Goal: Entertainment & Leisure: Browse casually

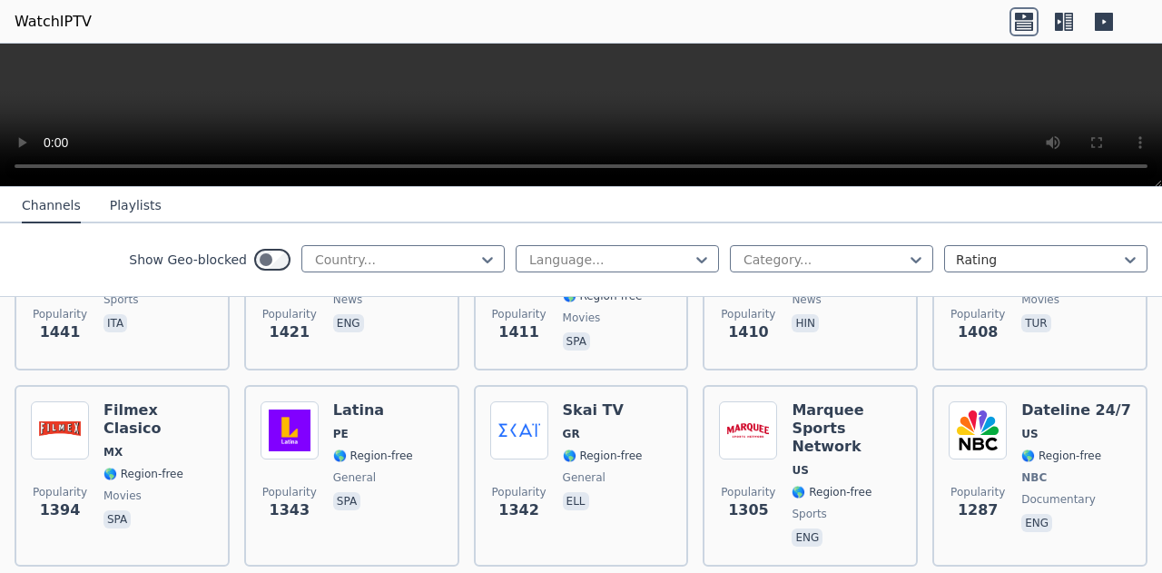
scroll to position [1543, 0]
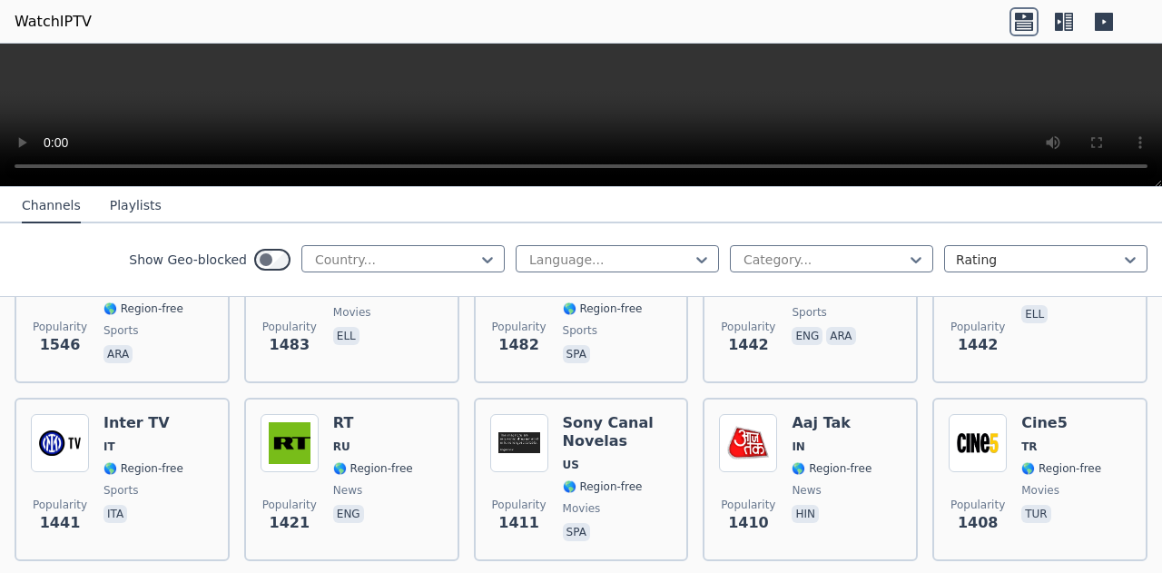
click at [693, 261] on icon at bounding box center [702, 260] width 18 height 18
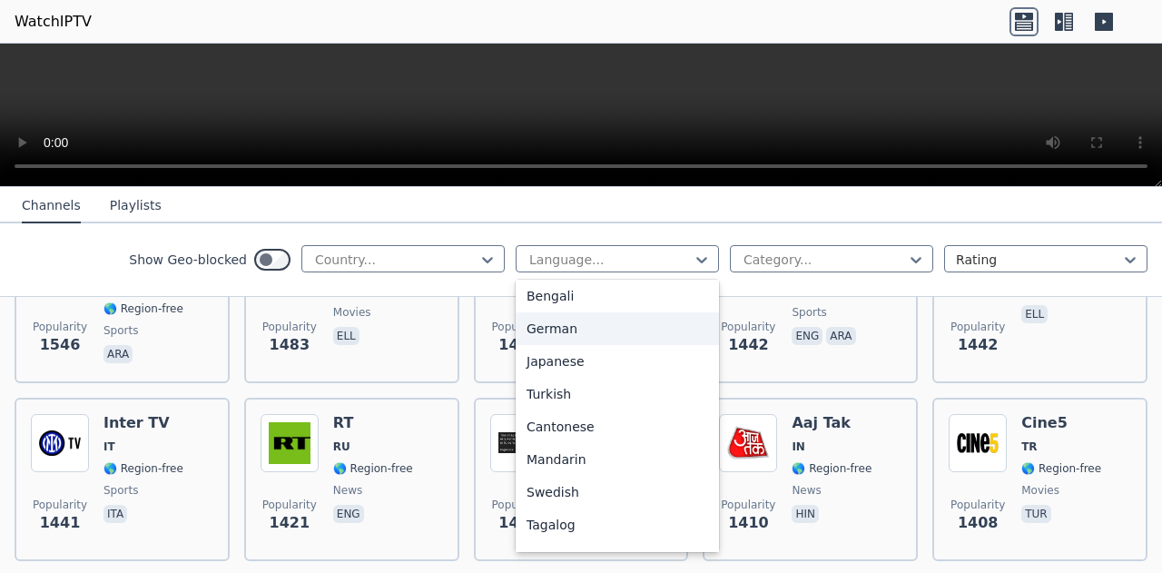
scroll to position [454, 0]
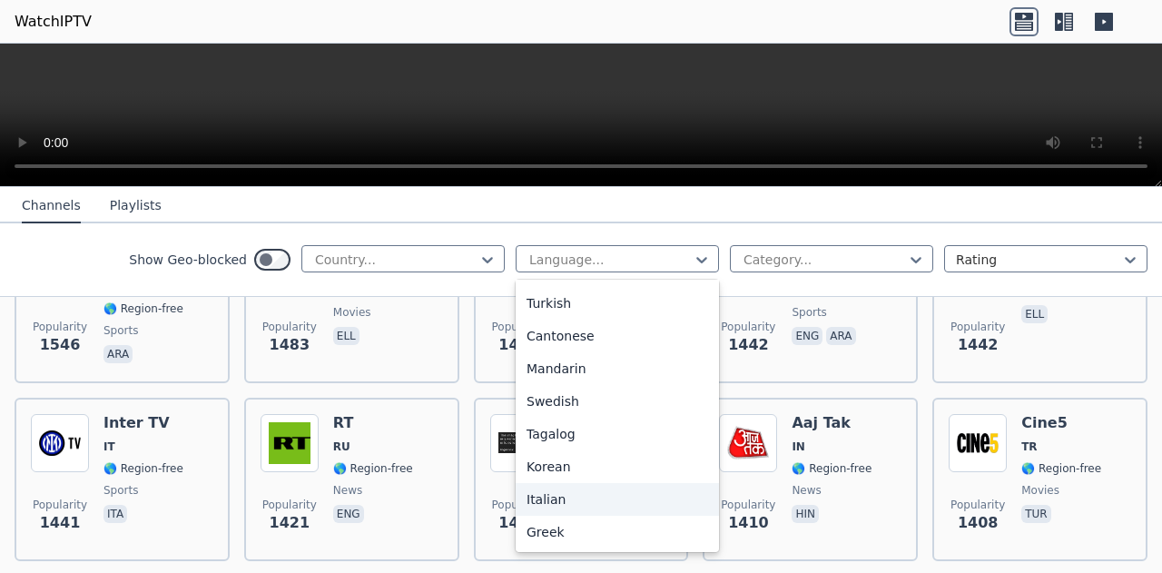
click at [568, 495] on div "Italian" at bounding box center [617, 499] width 203 height 33
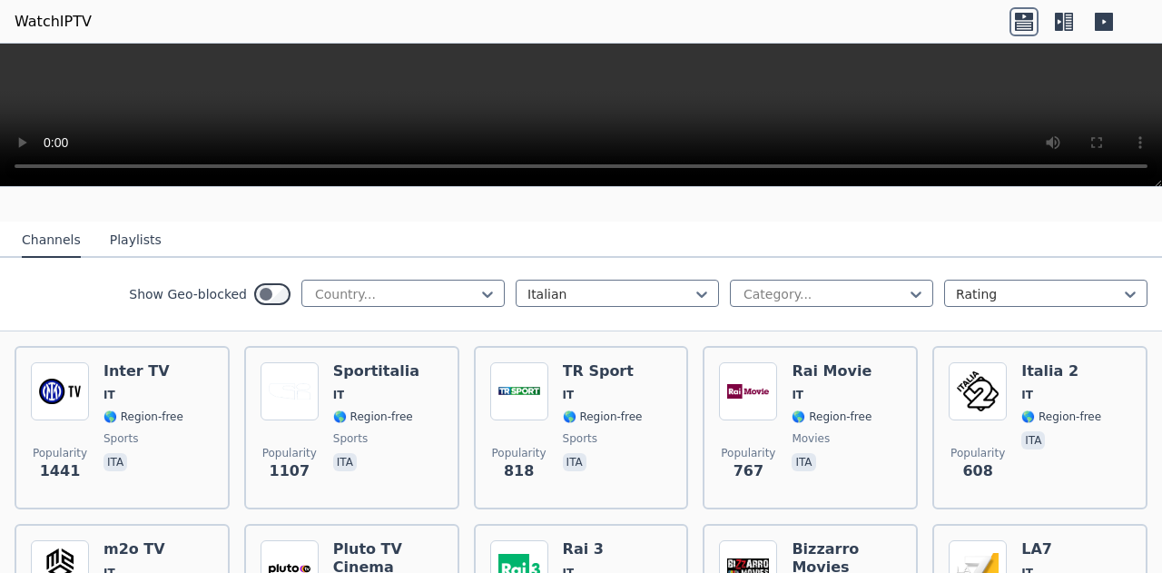
scroll to position [182, 0]
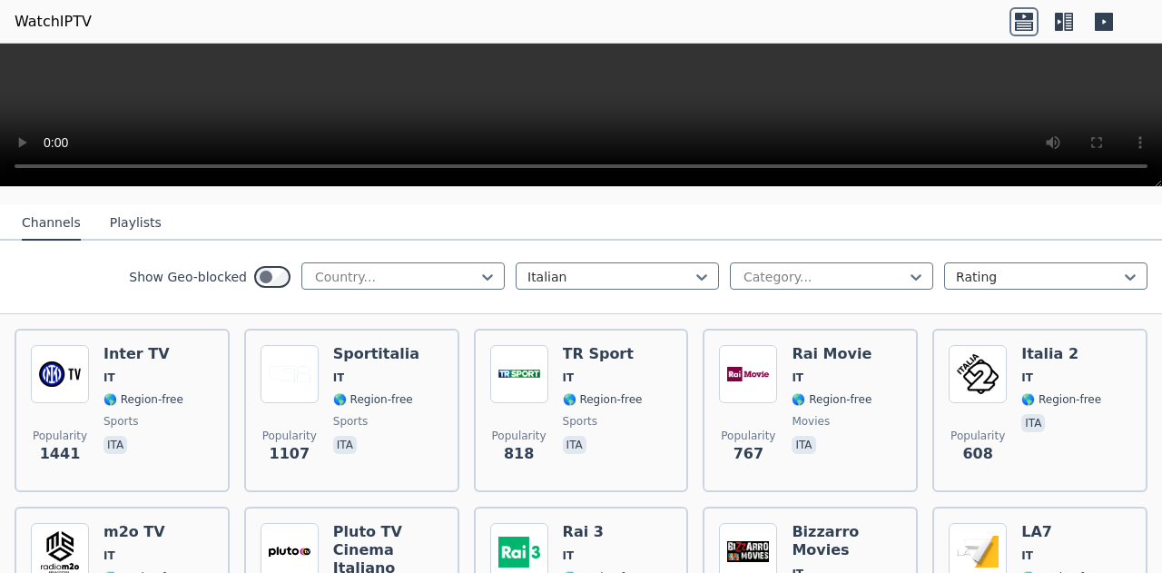
click at [812, 370] on span "IT" at bounding box center [832, 377] width 80 height 15
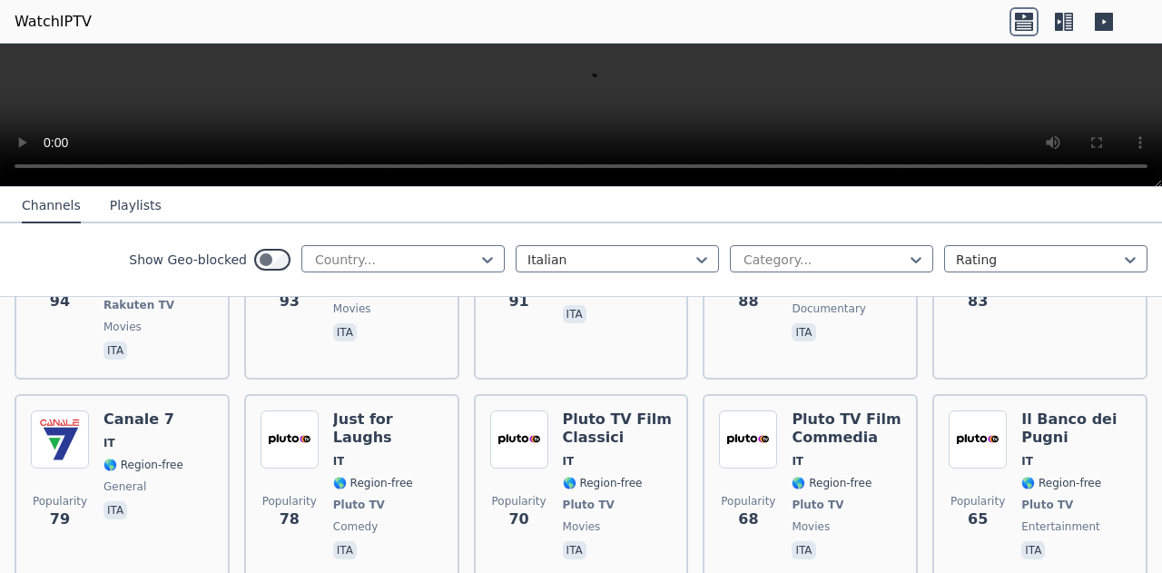
scroll to position [1634, 0]
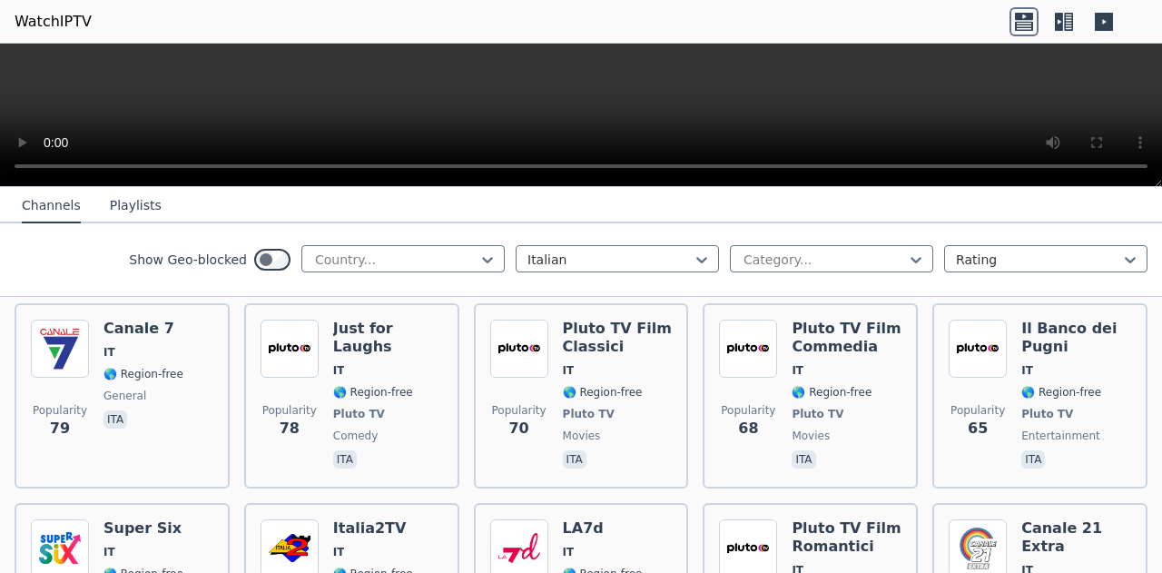
click at [793, 519] on h6 "Pluto TV Film Romantici" at bounding box center [847, 537] width 110 height 36
click at [794, 519] on h6 "Pluto TV Film Romantici" at bounding box center [847, 537] width 110 height 36
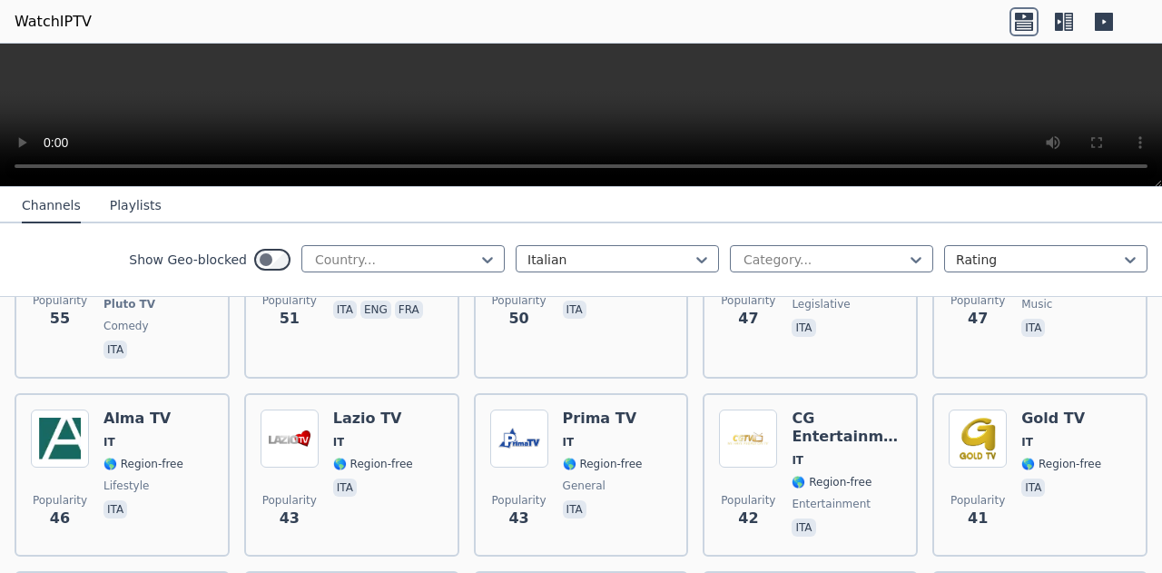
scroll to position [2360, 0]
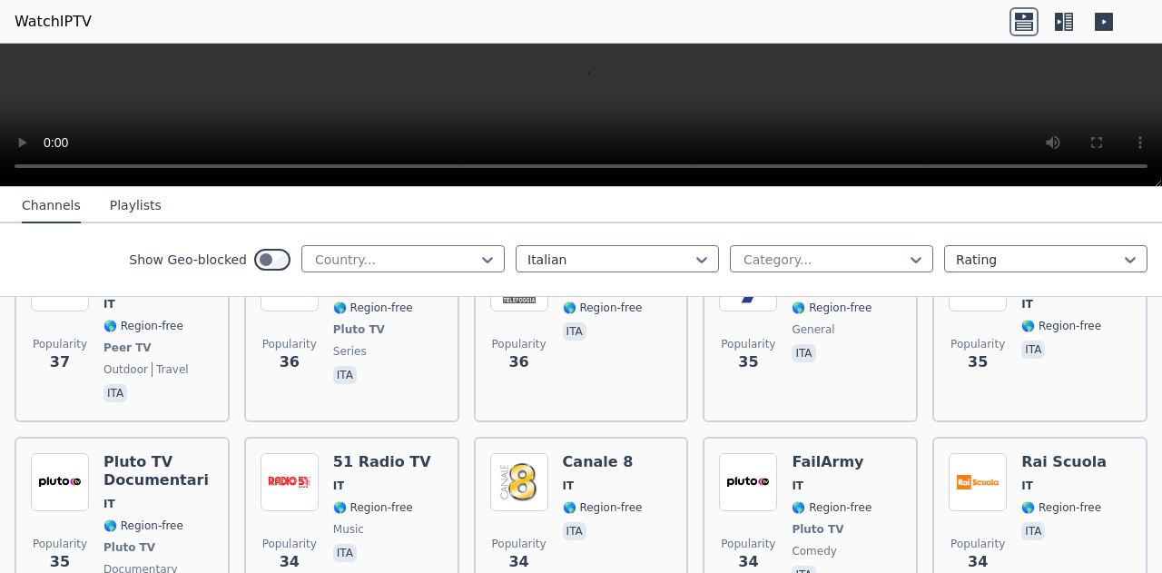
scroll to position [2905, 0]
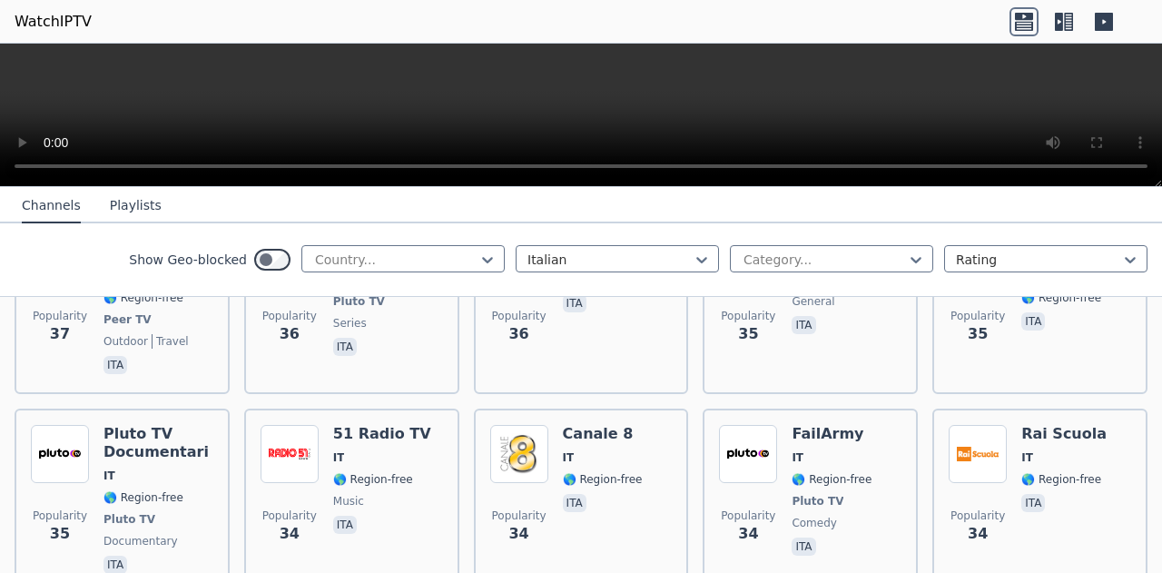
click at [610, 425] on div "[PERSON_NAME] 8 IT 🌎 Region-free ita" at bounding box center [603, 501] width 80 height 153
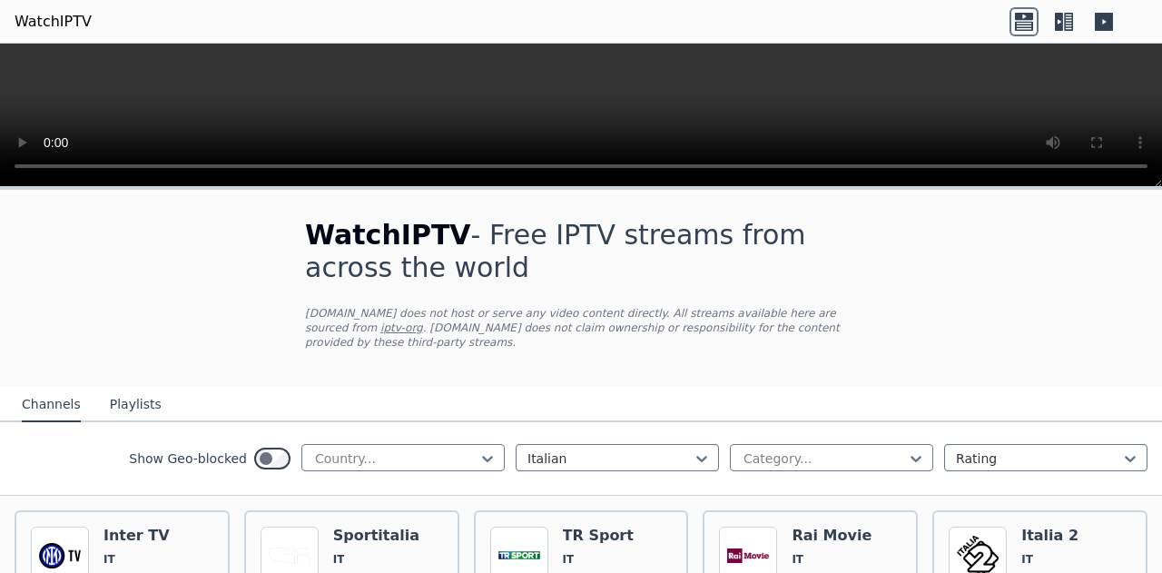
scroll to position [91, 0]
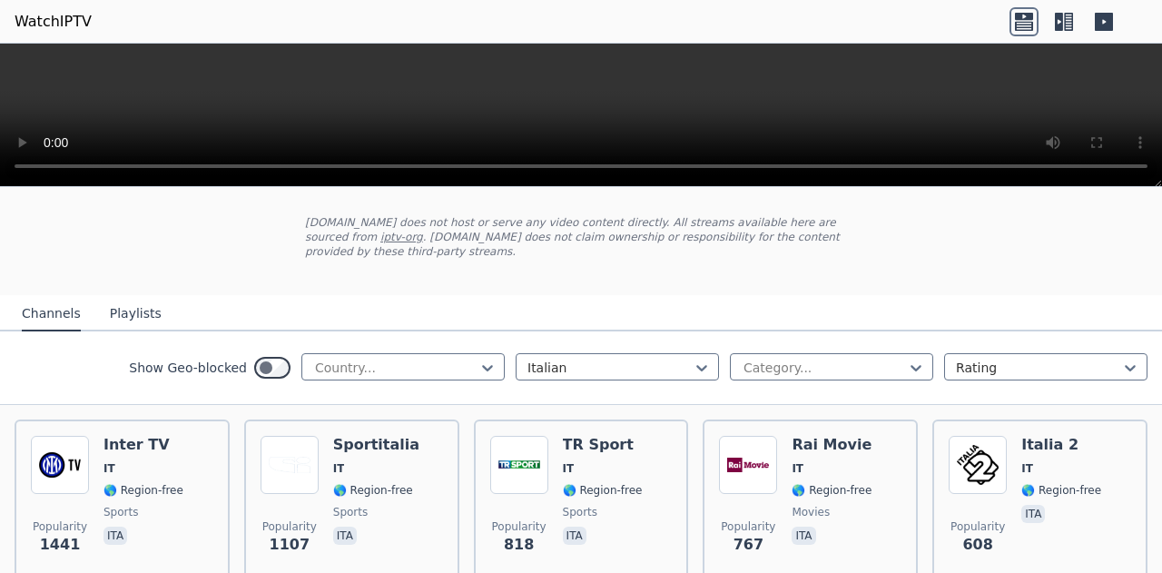
click at [972, 452] on img at bounding box center [978, 465] width 58 height 58
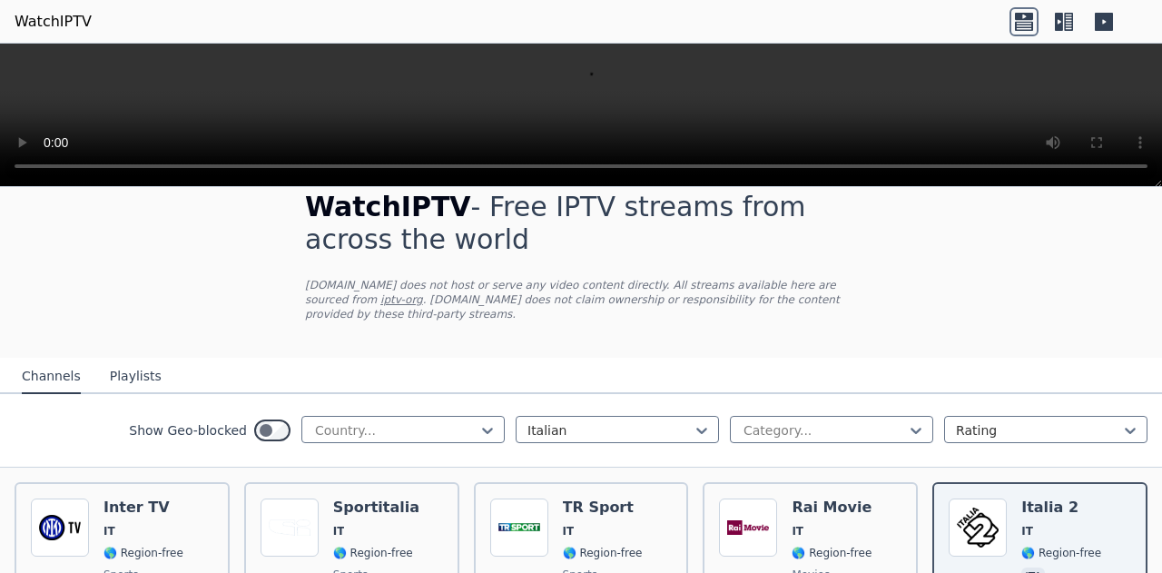
scroll to position [0, 0]
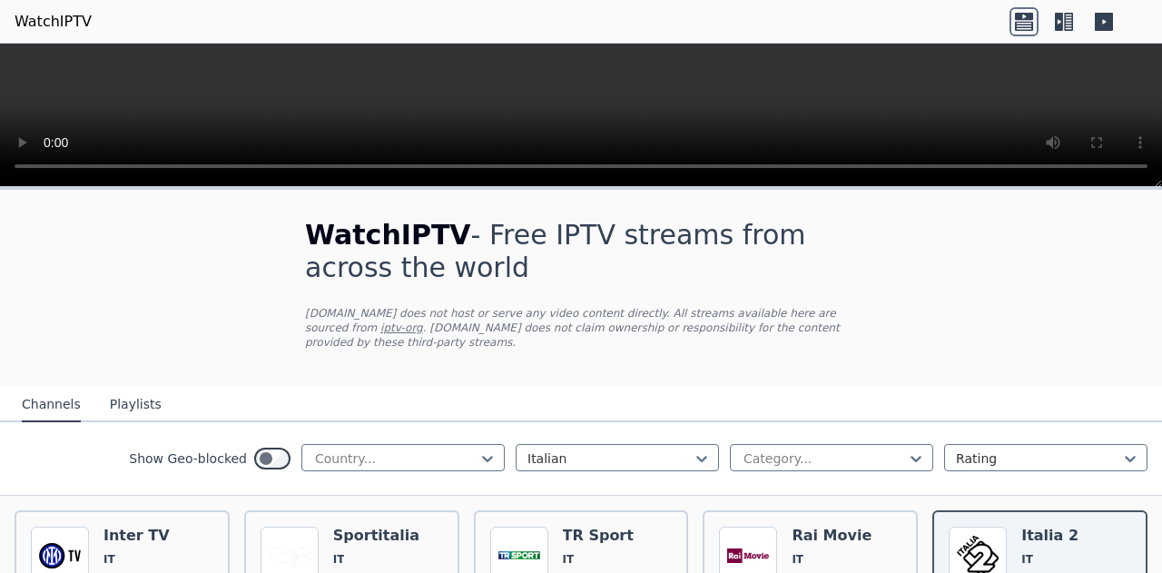
click at [821, 527] on h6 "Rai Movie" at bounding box center [832, 536] width 80 height 18
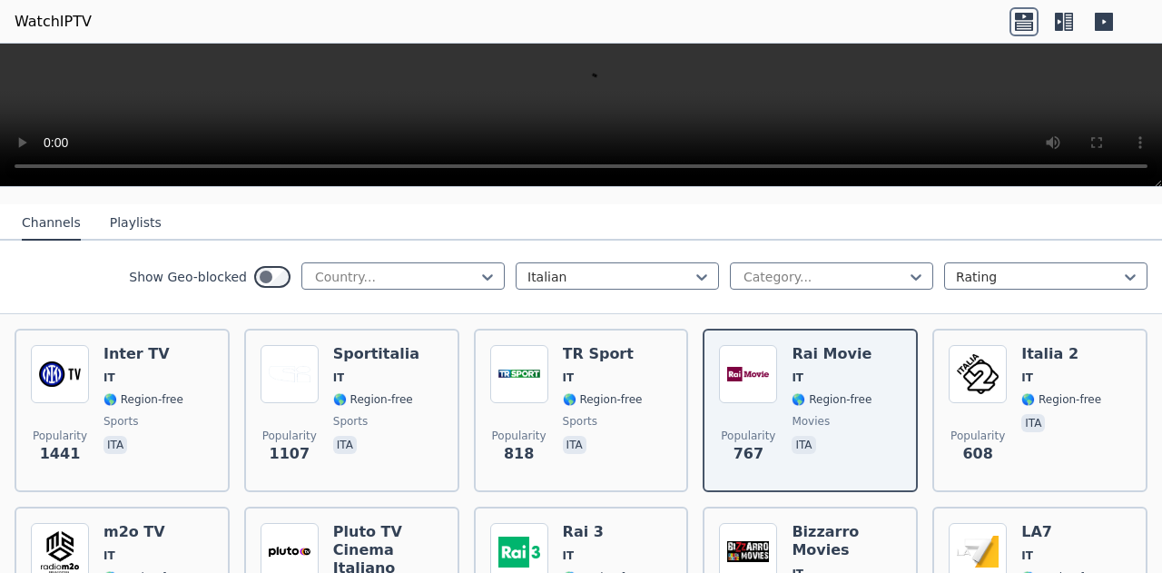
scroll to position [272, 0]
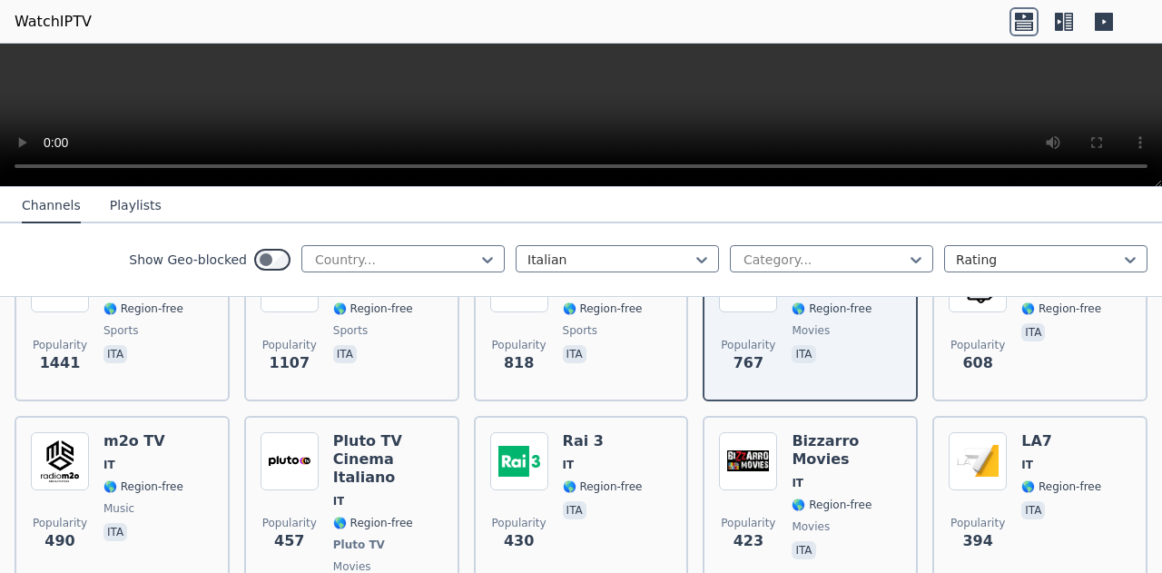
click at [597, 479] on span "🌎 Region-free" at bounding box center [603, 486] width 80 height 15
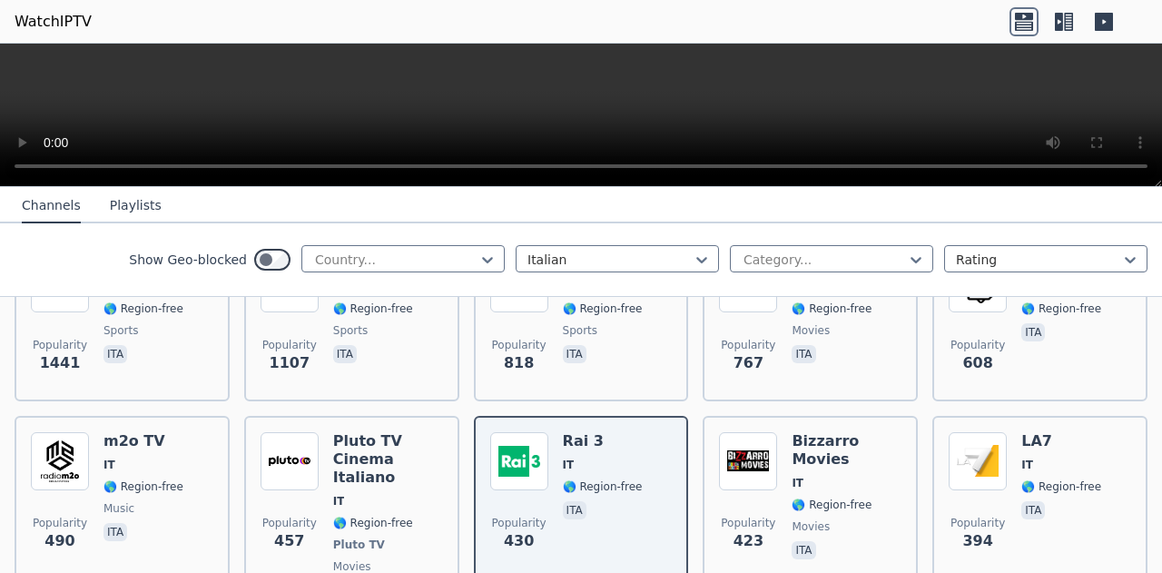
click at [608, 479] on span "🌎 Region-free" at bounding box center [603, 486] width 80 height 15
click at [842, 432] on h6 "Bizzarro Movies" at bounding box center [847, 450] width 110 height 36
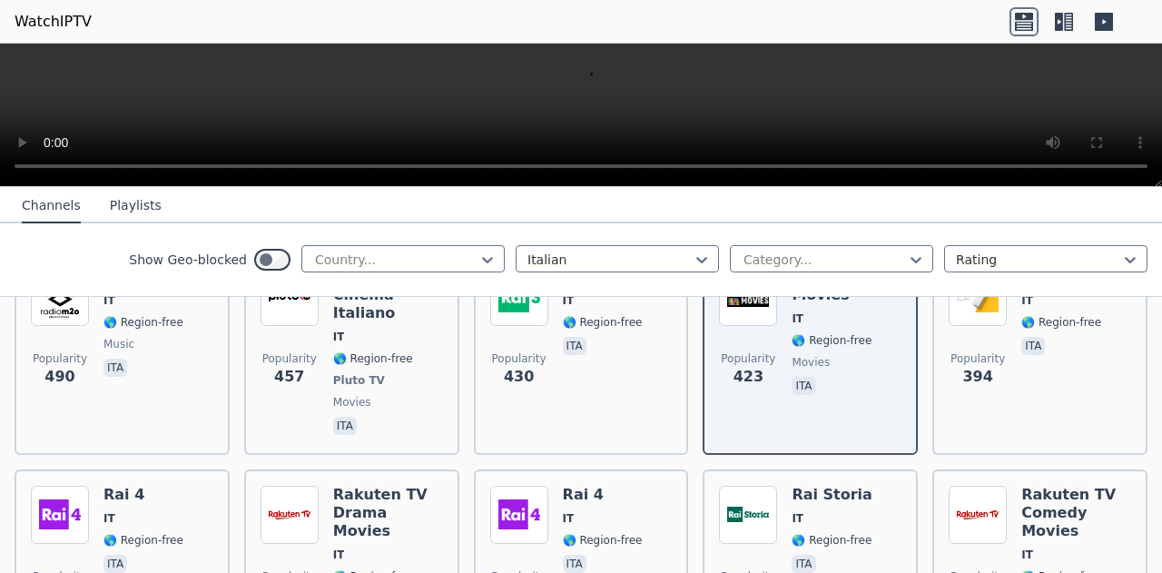
scroll to position [454, 0]
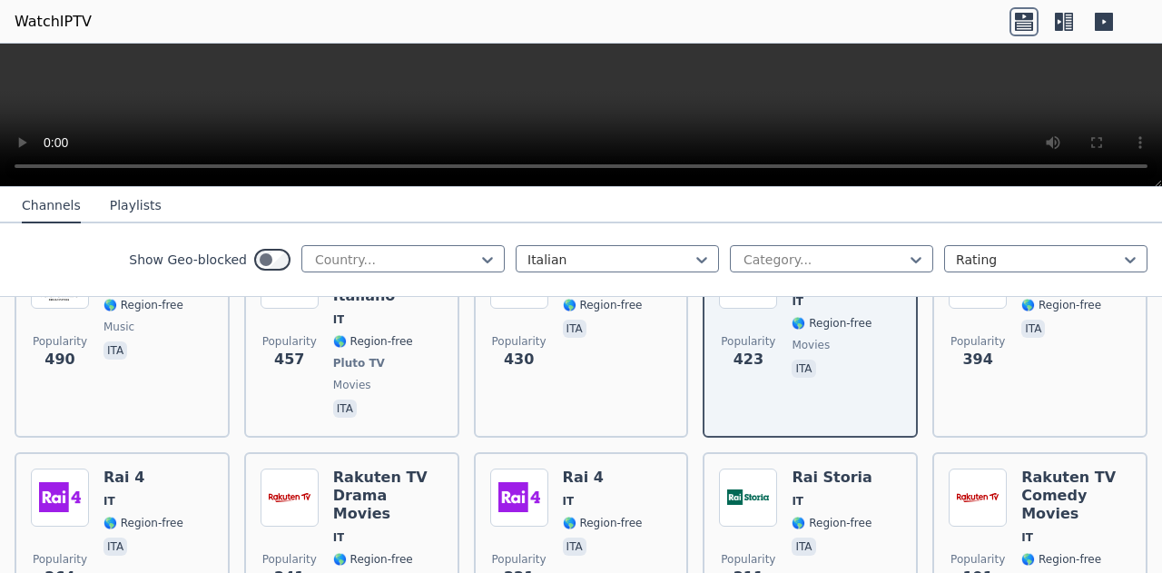
click at [592, 494] on span "IT" at bounding box center [603, 501] width 80 height 15
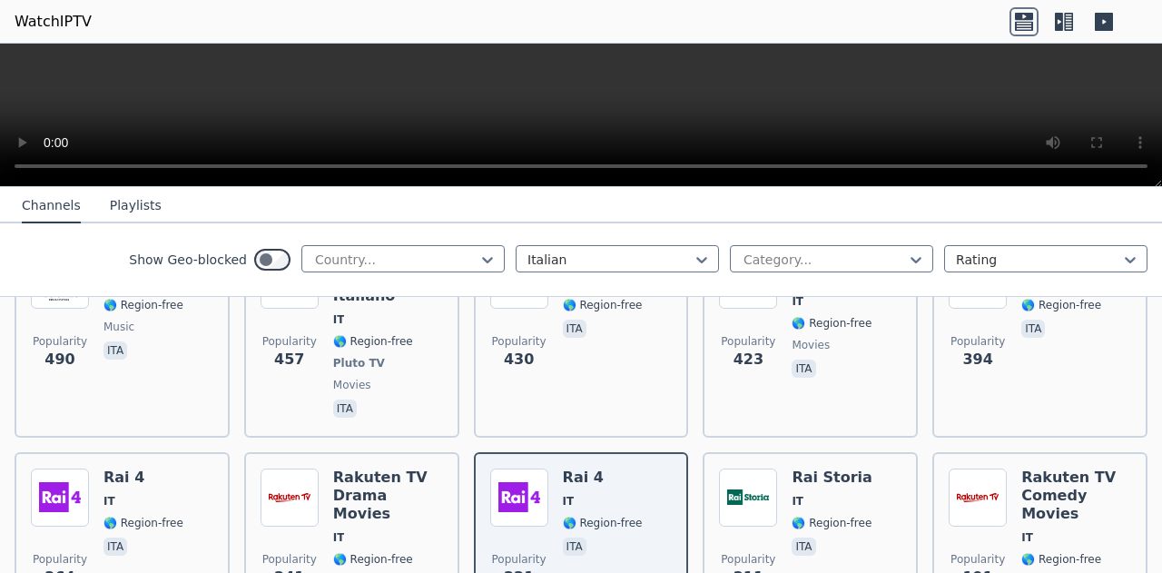
click at [822, 494] on span "IT" at bounding box center [832, 501] width 81 height 15
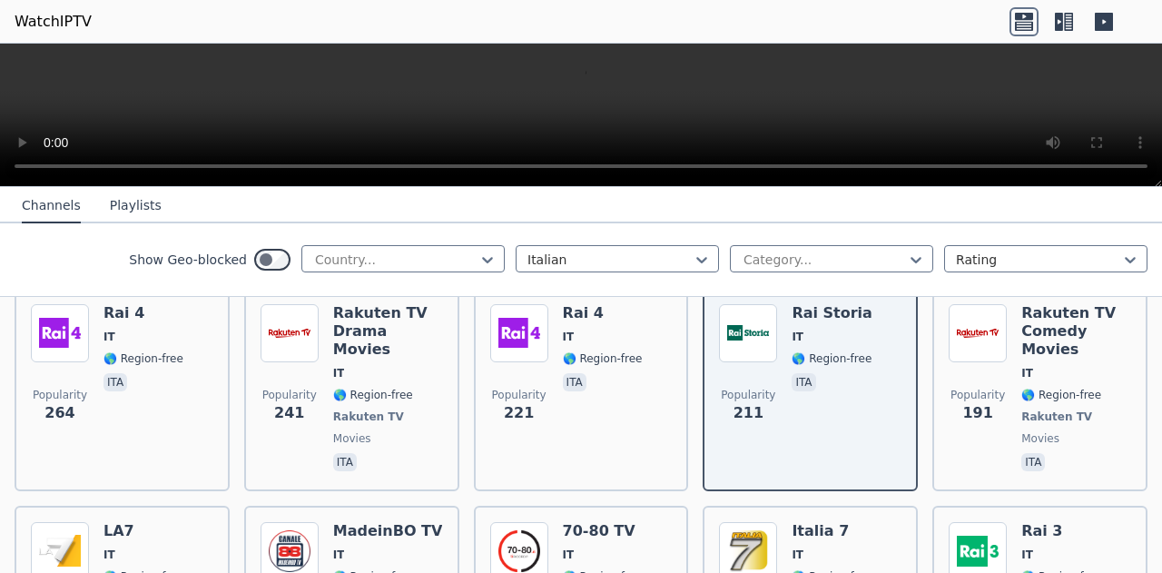
scroll to position [635, 0]
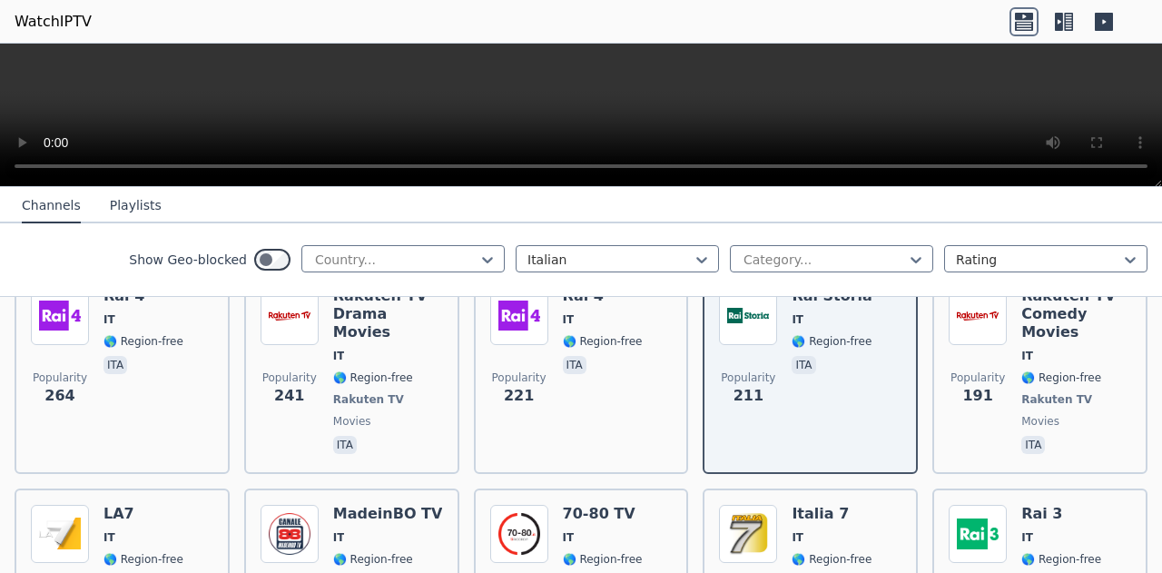
click at [825, 530] on span "IT" at bounding box center [832, 537] width 80 height 15
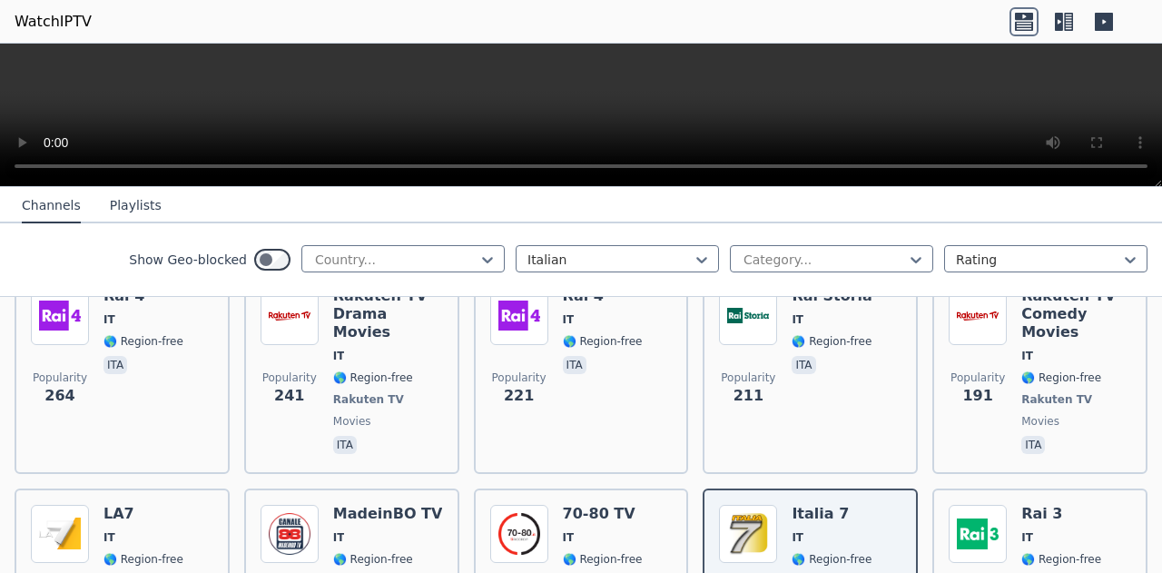
click at [1033, 505] on h6 "Rai 3" at bounding box center [1061, 514] width 80 height 18
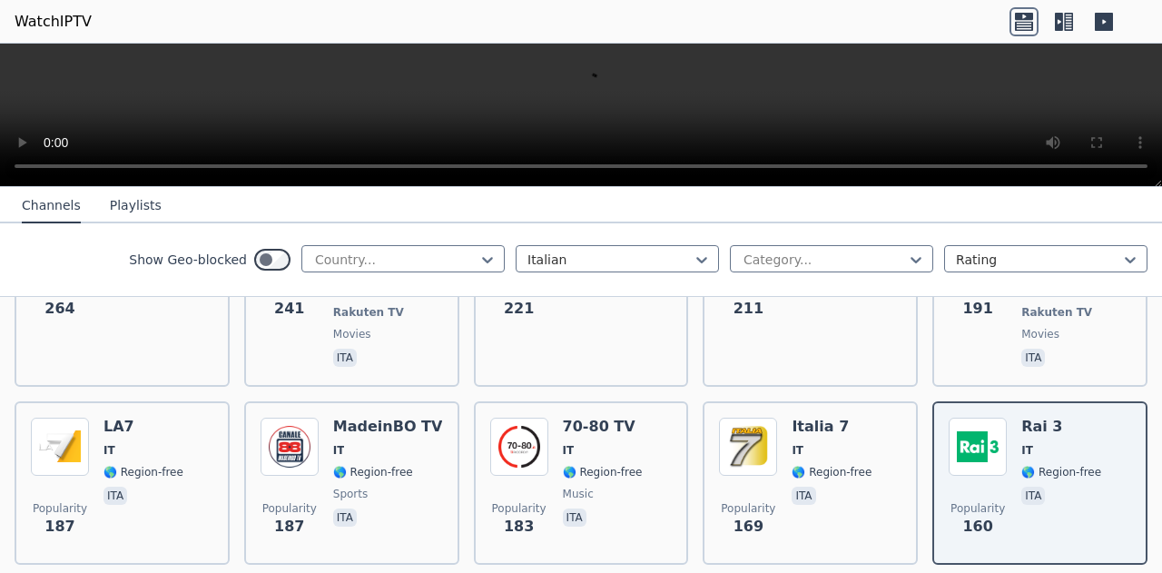
scroll to position [817, 0]
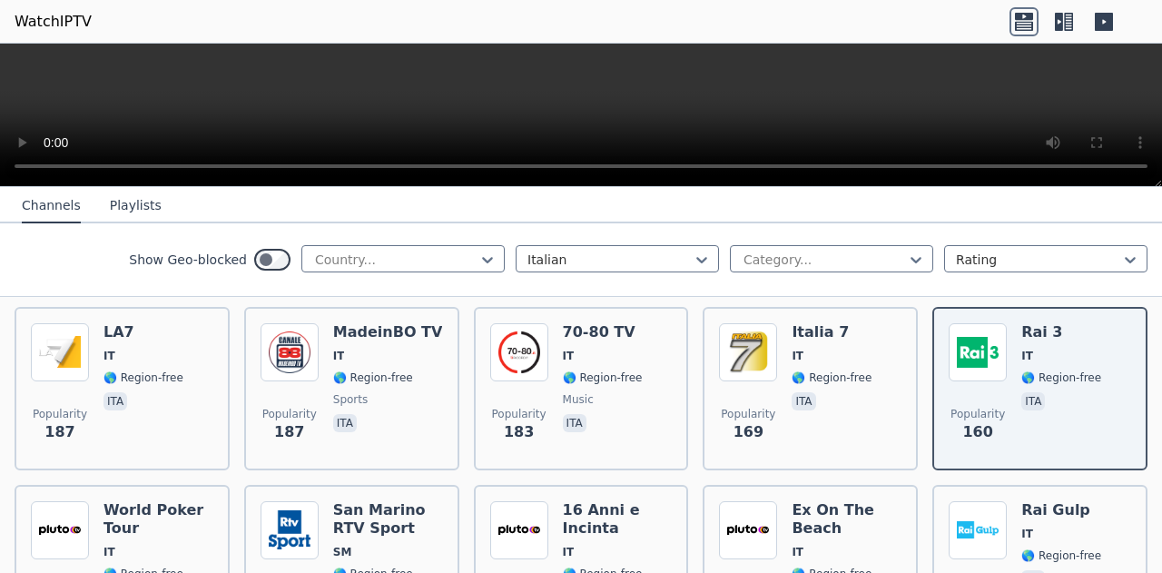
click at [356, 501] on h6 "San Marino RTV Sport" at bounding box center [388, 519] width 110 height 36
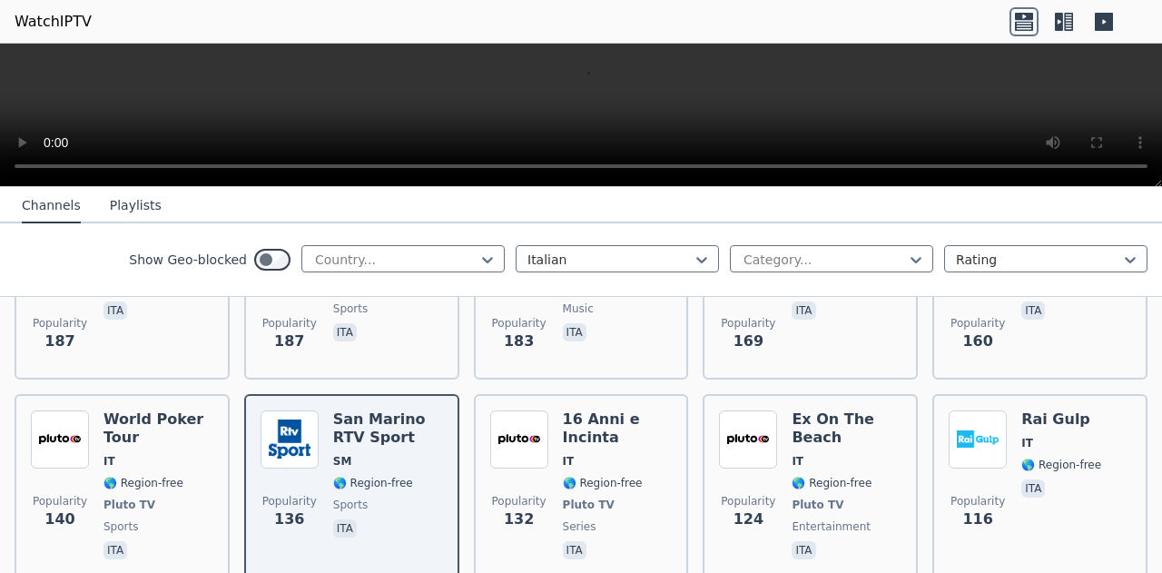
scroll to position [999, 0]
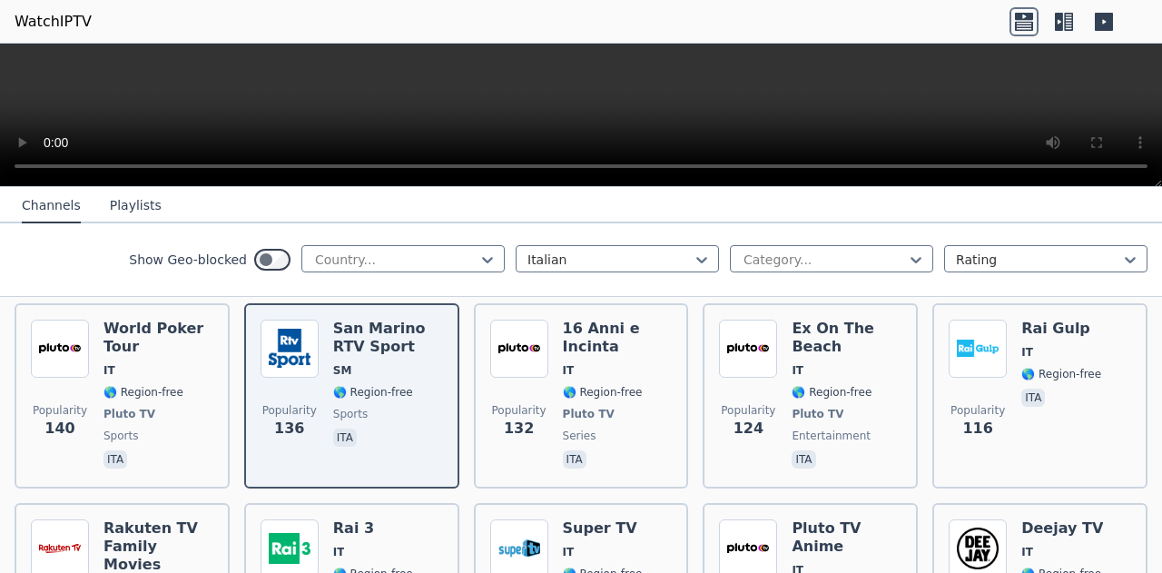
click at [358, 519] on h6 "Rai 3" at bounding box center [373, 528] width 80 height 18
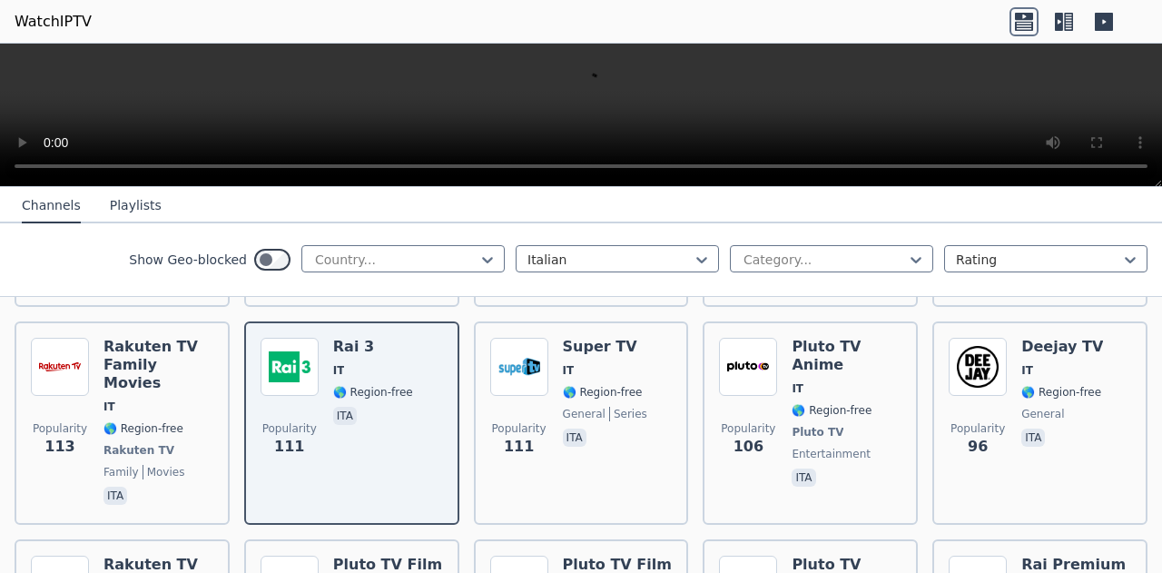
scroll to position [1271, 0]
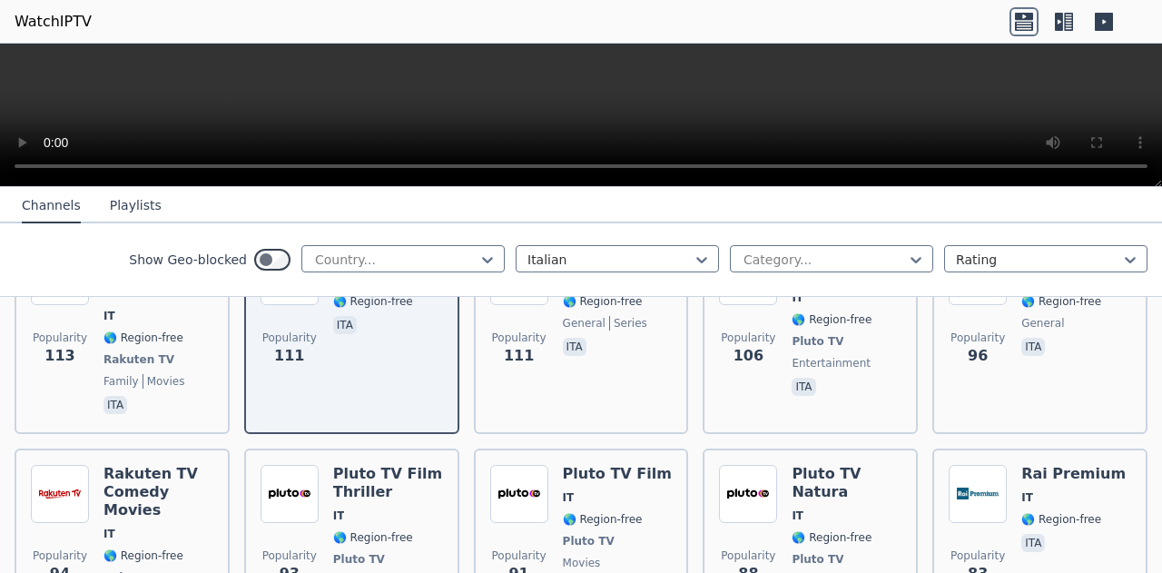
click at [1048, 490] on span "IT" at bounding box center [1073, 497] width 104 height 15
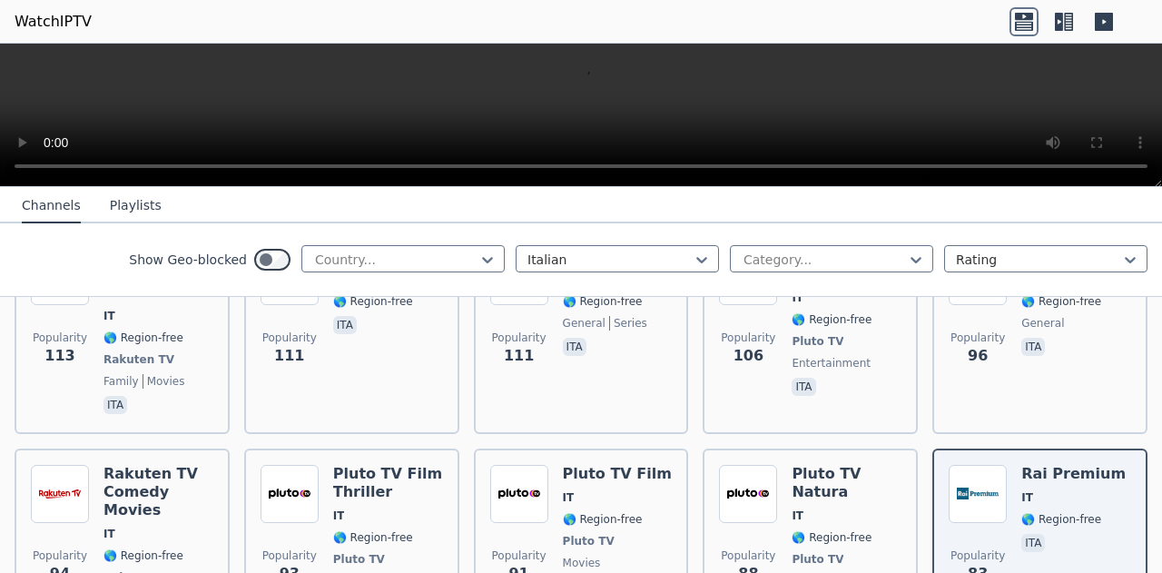
scroll to position [1362, 0]
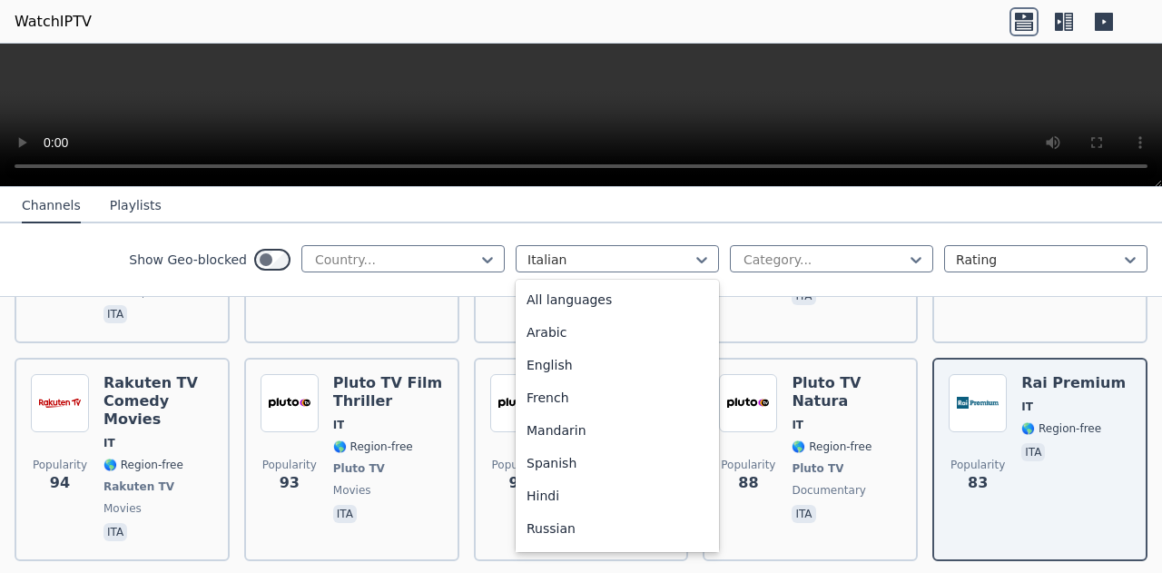
click at [697, 257] on div "Italian" at bounding box center [617, 258] width 203 height 27
click at [605, 293] on div "All languages" at bounding box center [617, 299] width 203 height 33
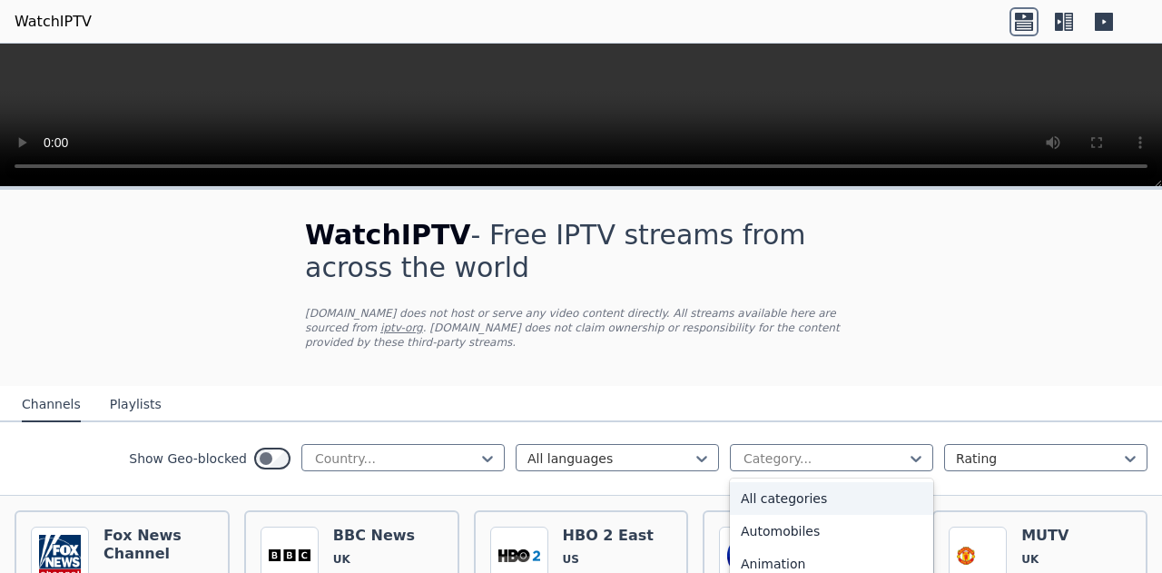
click at [907, 449] on icon at bounding box center [916, 458] width 18 height 18
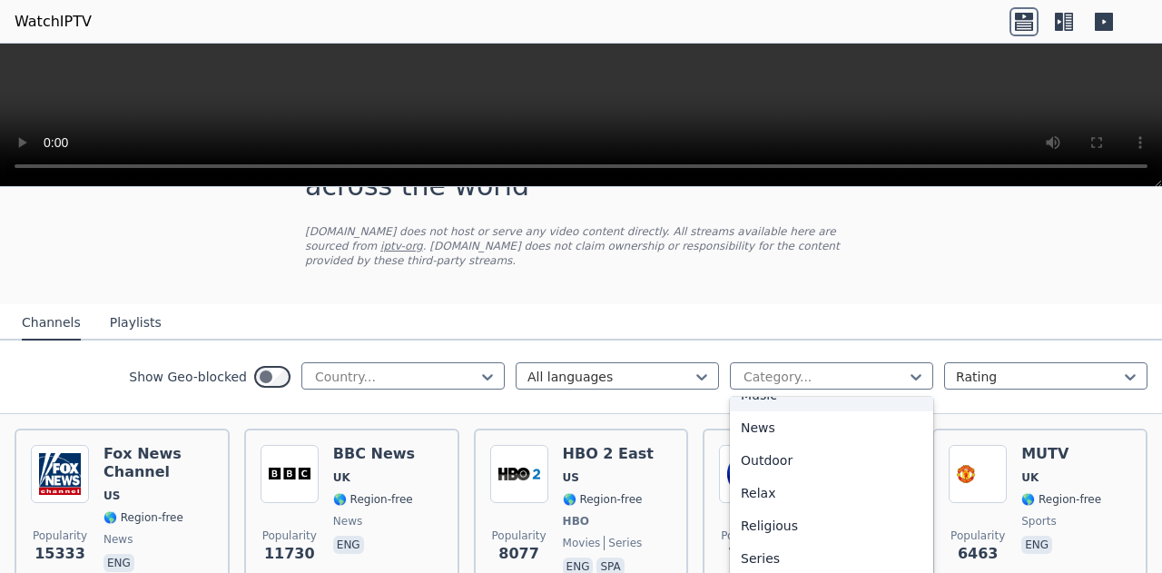
scroll to position [91, 0]
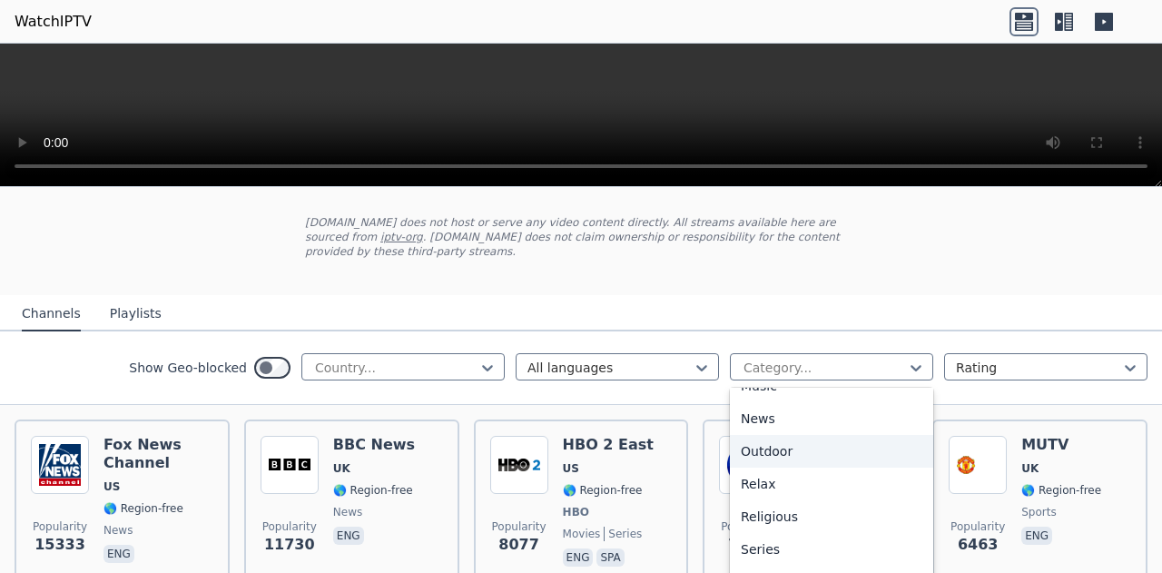
click at [757, 435] on div "Outdoor" at bounding box center [831, 451] width 203 height 33
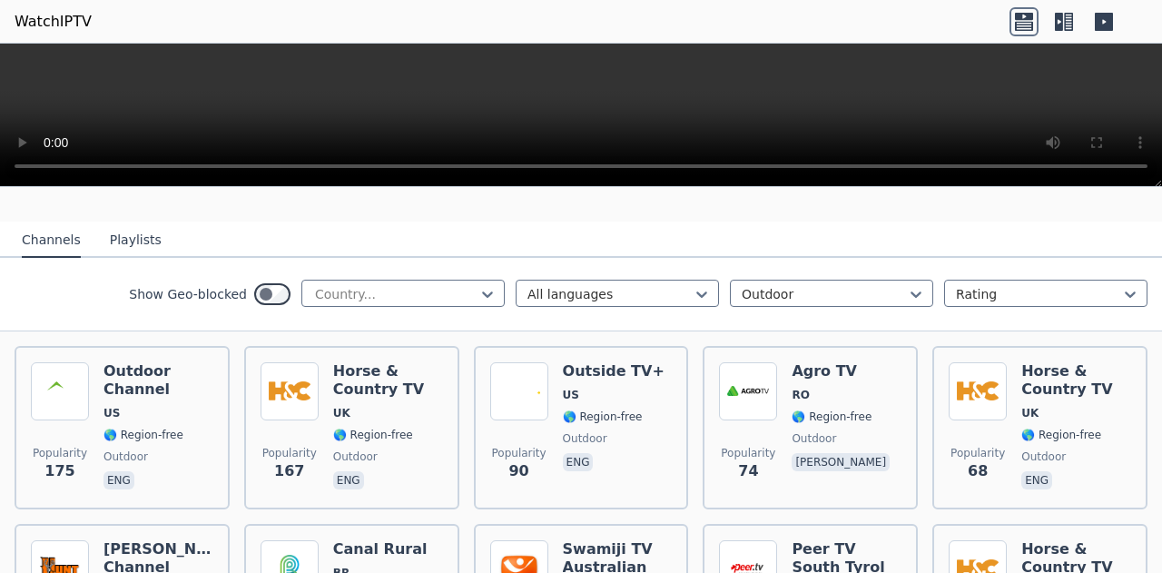
scroll to position [182, 0]
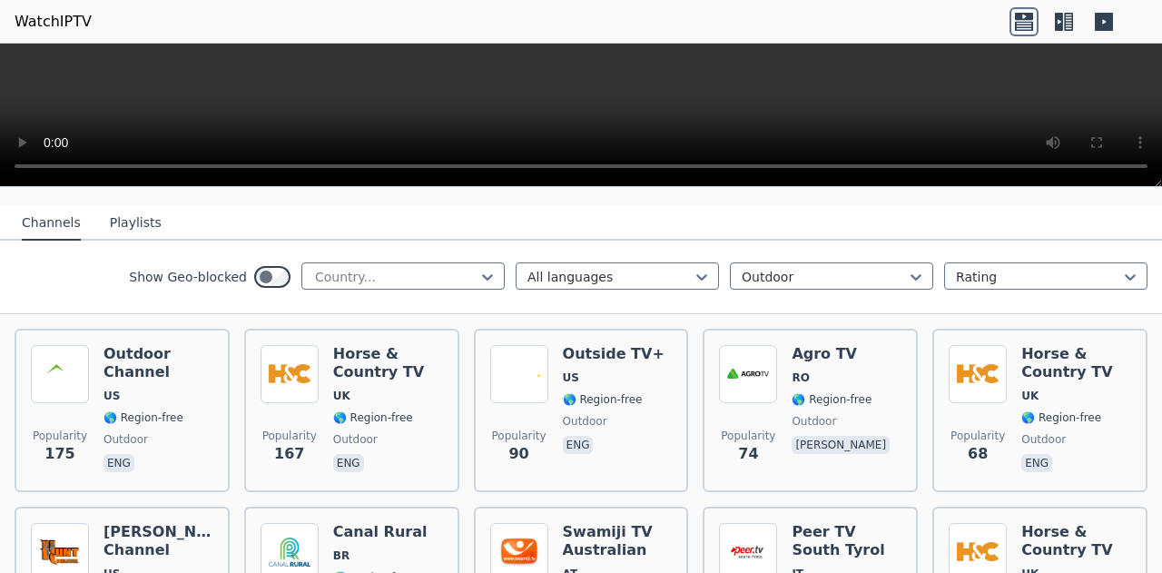
click at [141, 410] on span "🌎 Region-free" at bounding box center [143, 417] width 80 height 15
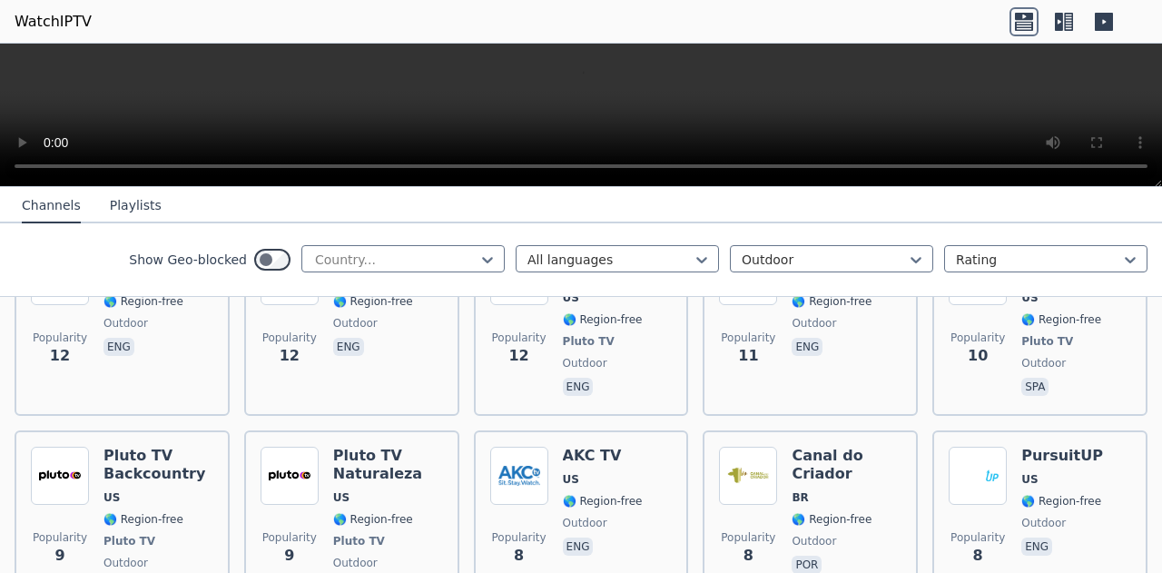
scroll to position [1543, 0]
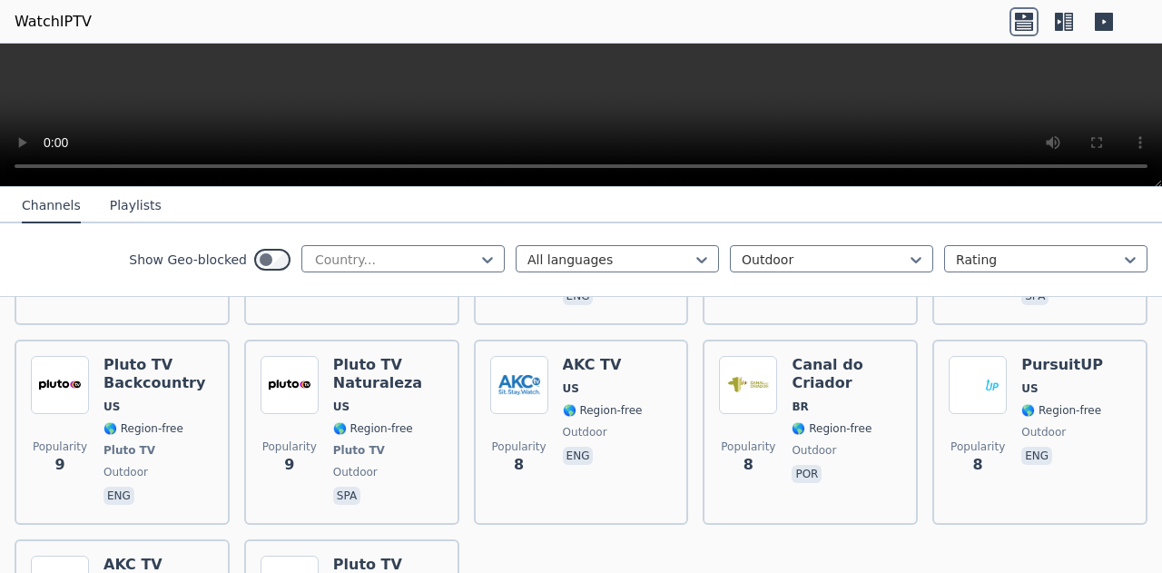
click at [360, 399] on span "US" at bounding box center [388, 406] width 110 height 15
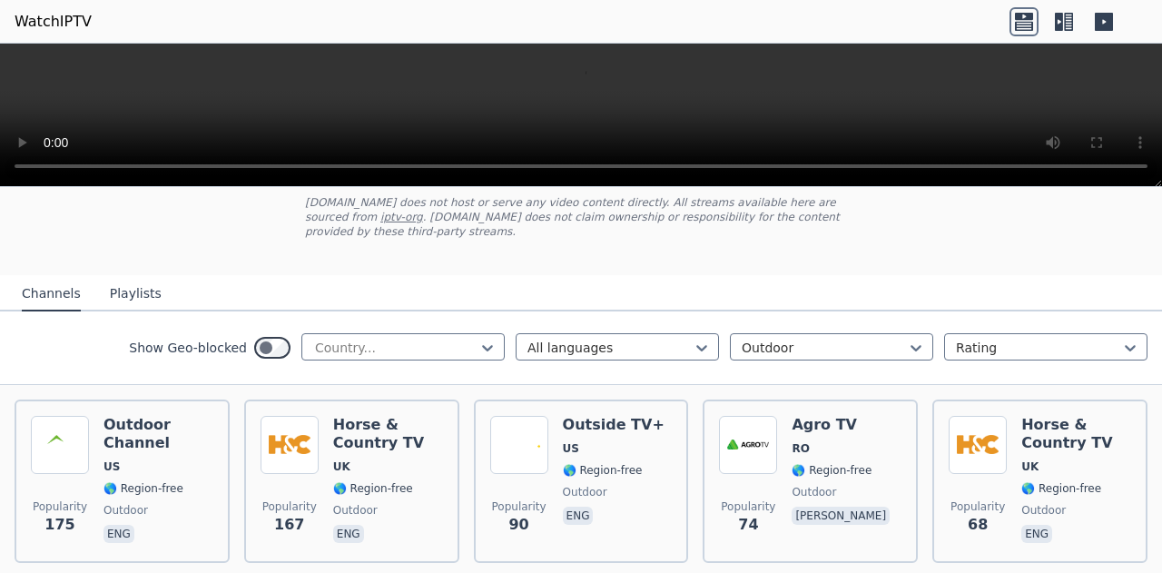
scroll to position [0, 0]
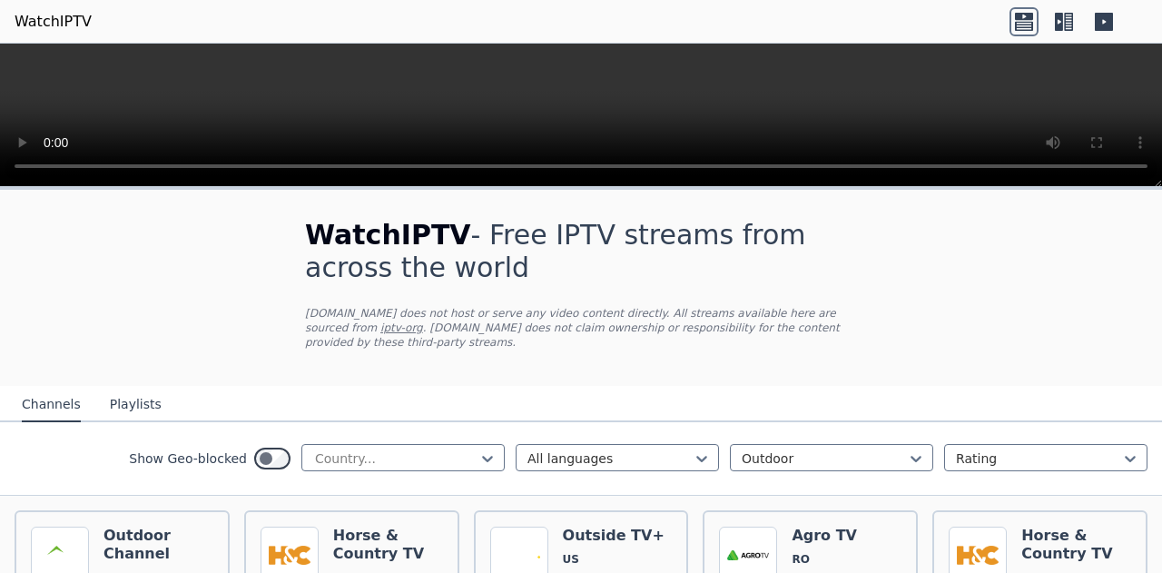
click at [1121, 449] on icon at bounding box center [1130, 458] width 18 height 18
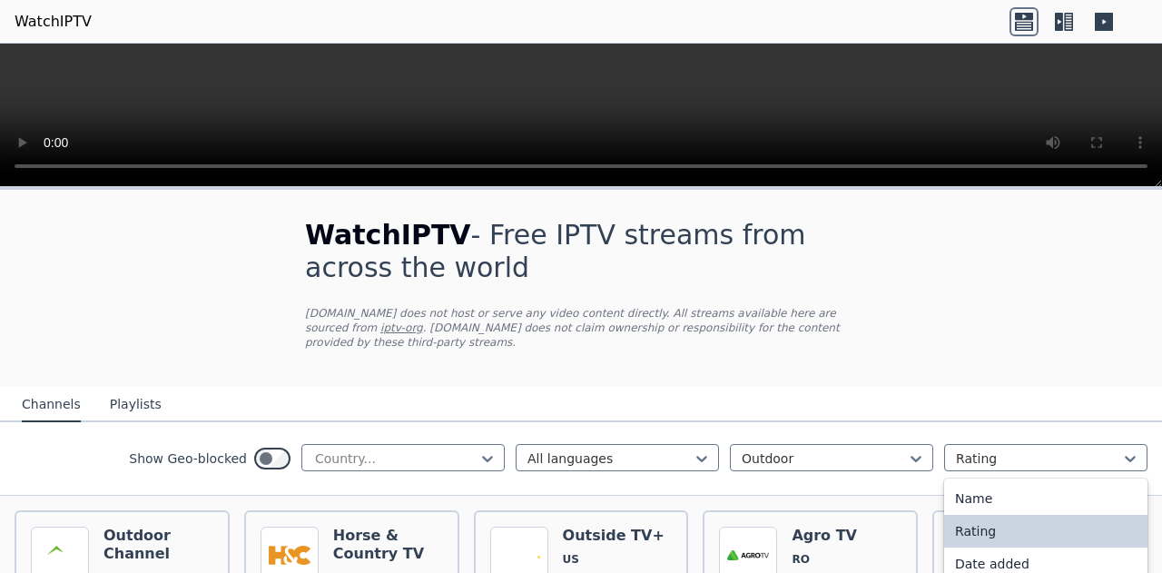
click at [1123, 449] on icon at bounding box center [1130, 458] width 18 height 18
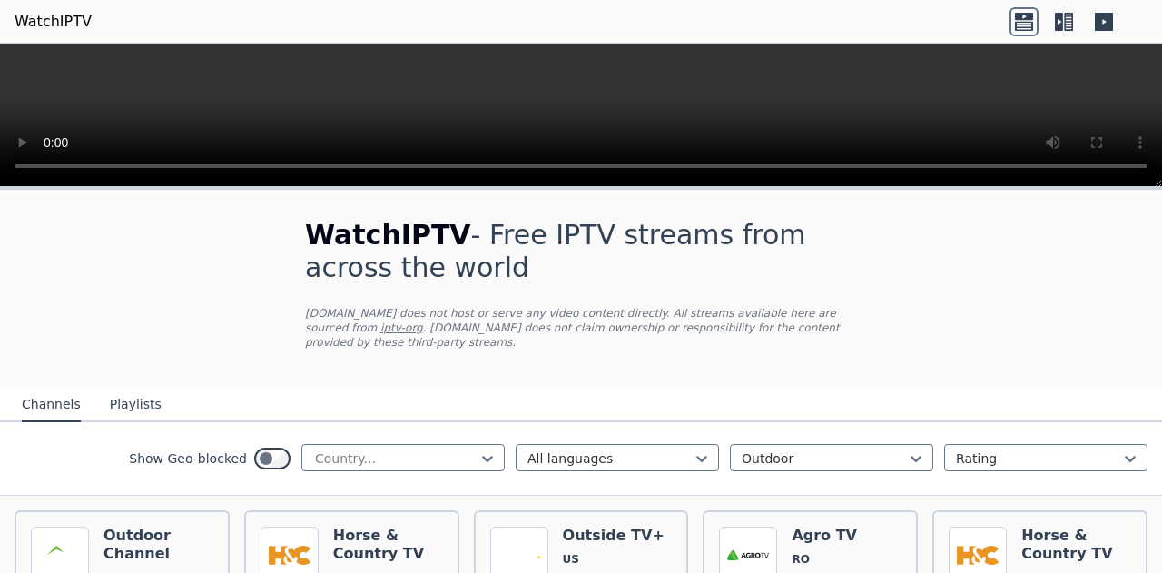
click at [907, 449] on icon at bounding box center [916, 458] width 18 height 18
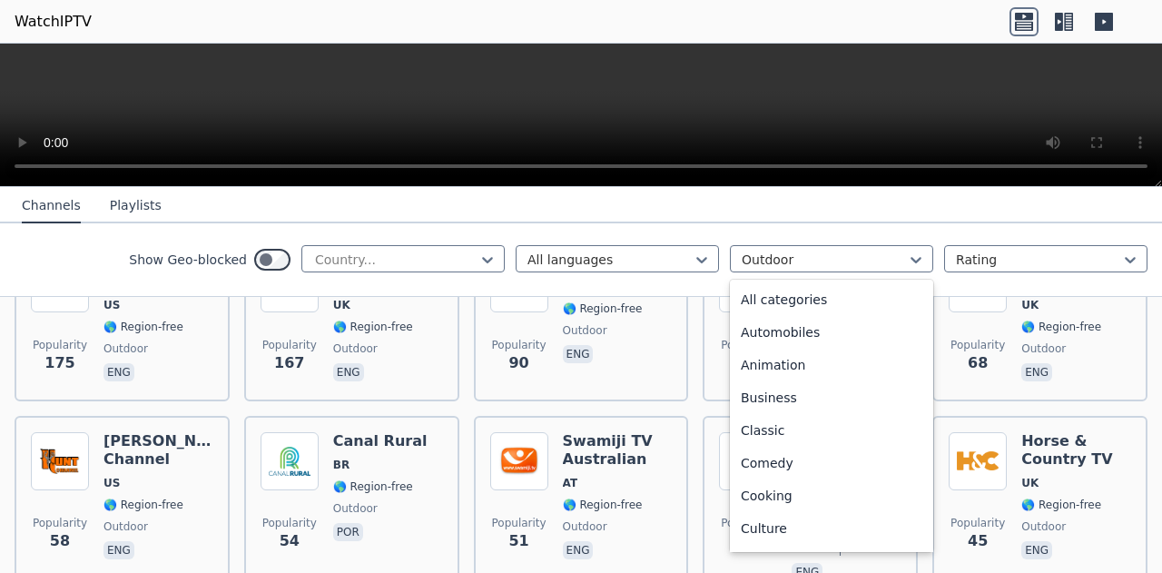
click at [1053, 204] on nav "Channels Playlists" at bounding box center [581, 205] width 1162 height 36
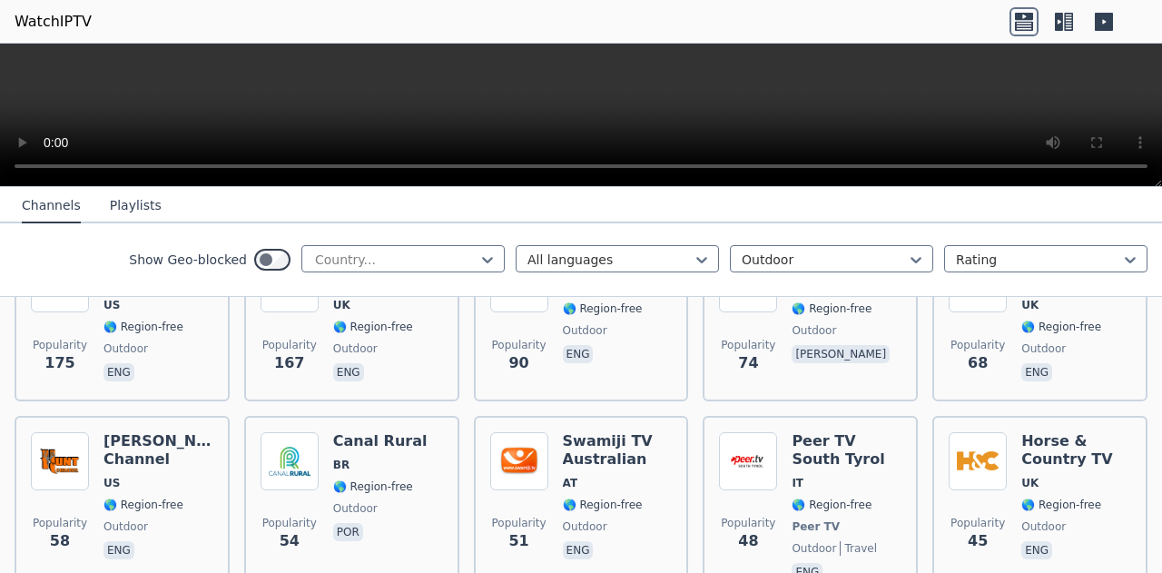
click at [1031, 264] on div at bounding box center [1038, 260] width 165 height 18
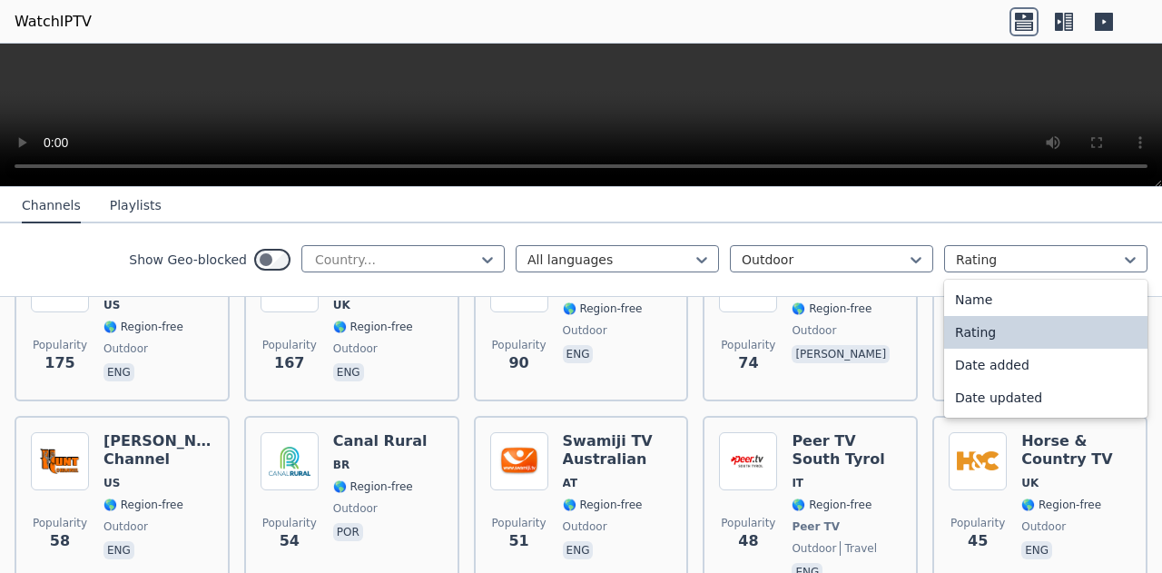
click at [1031, 264] on div at bounding box center [1038, 260] width 165 height 18
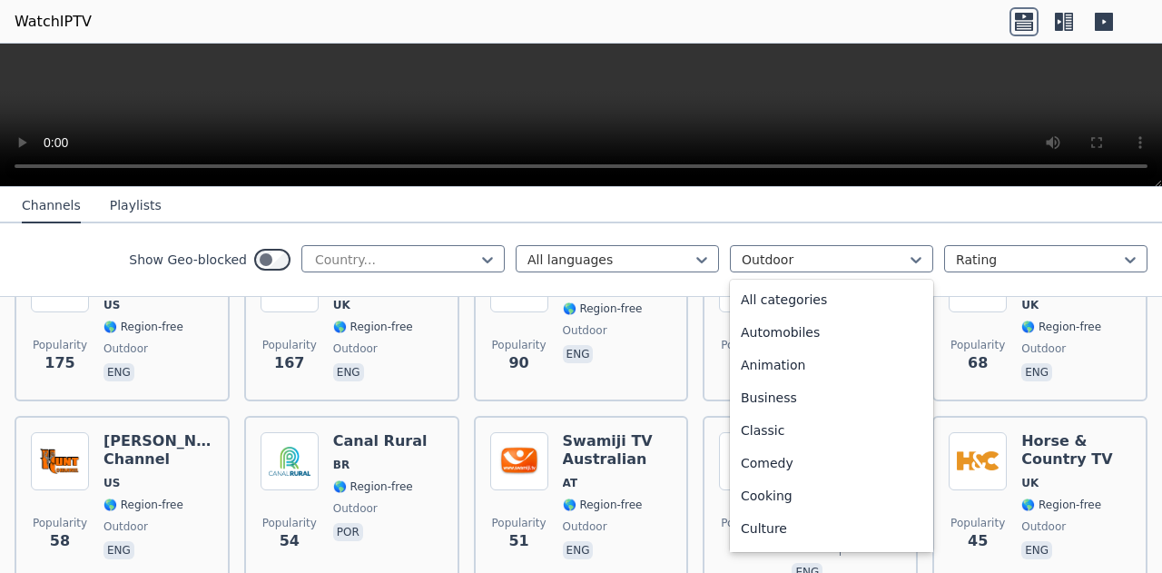
click at [873, 255] on div at bounding box center [824, 260] width 165 height 18
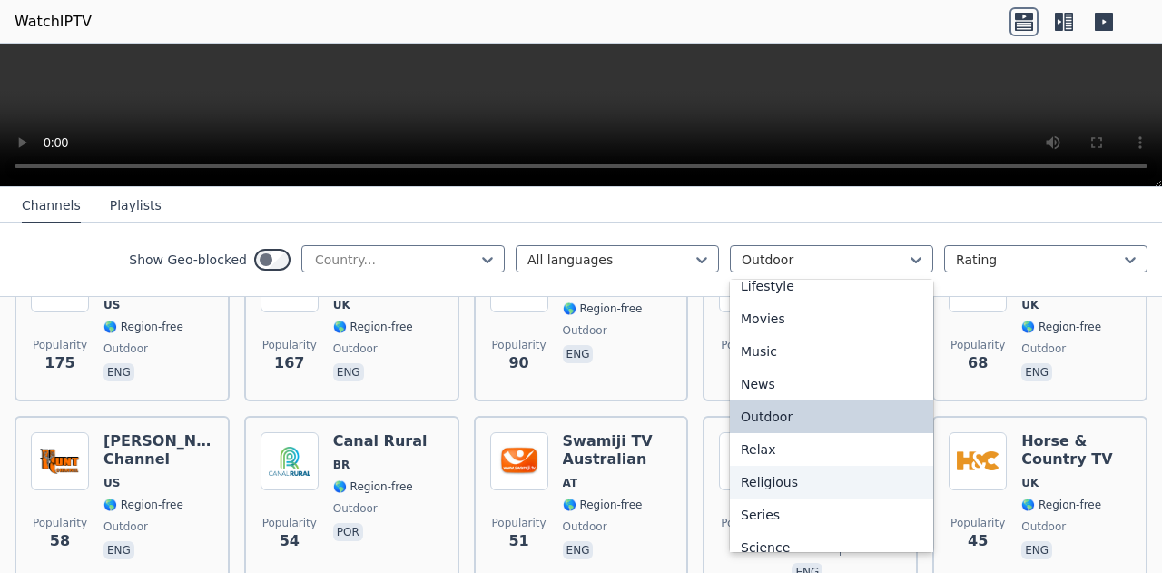
scroll to position [454, 0]
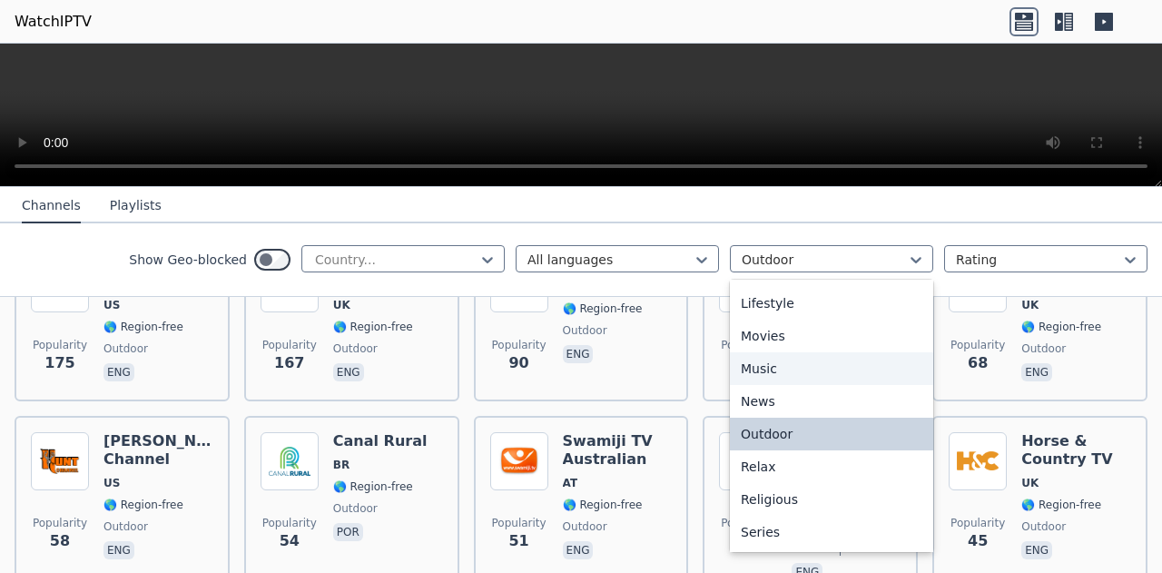
click at [693, 261] on icon at bounding box center [702, 260] width 18 height 18
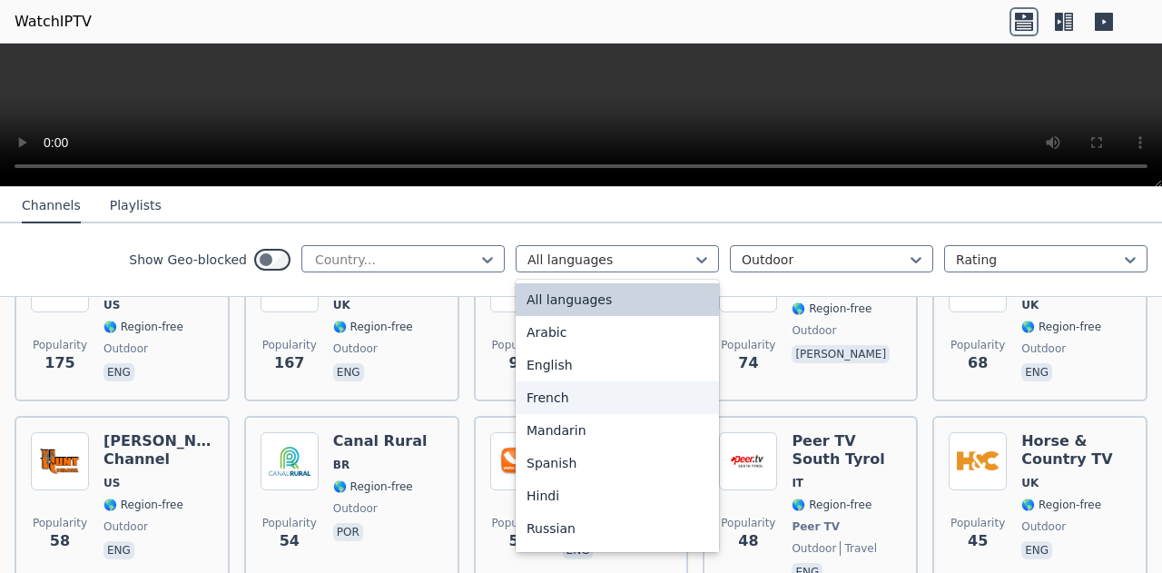
click at [568, 399] on div "French" at bounding box center [617, 397] width 203 height 33
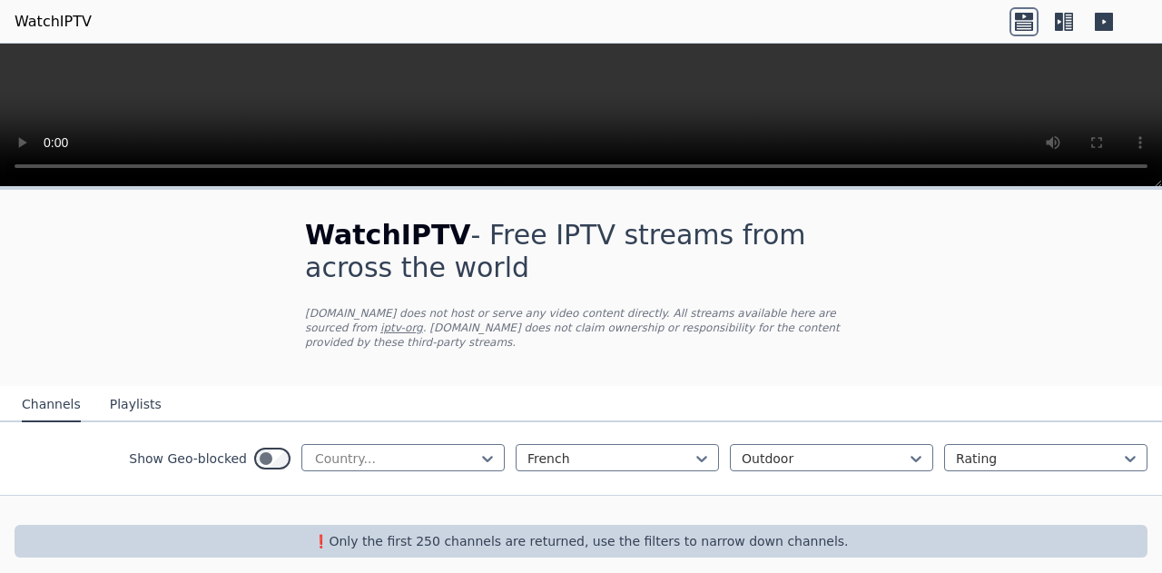
click at [921, 444] on div "option French, selected. French Outdoor Rating" at bounding box center [832, 458] width 632 height 29
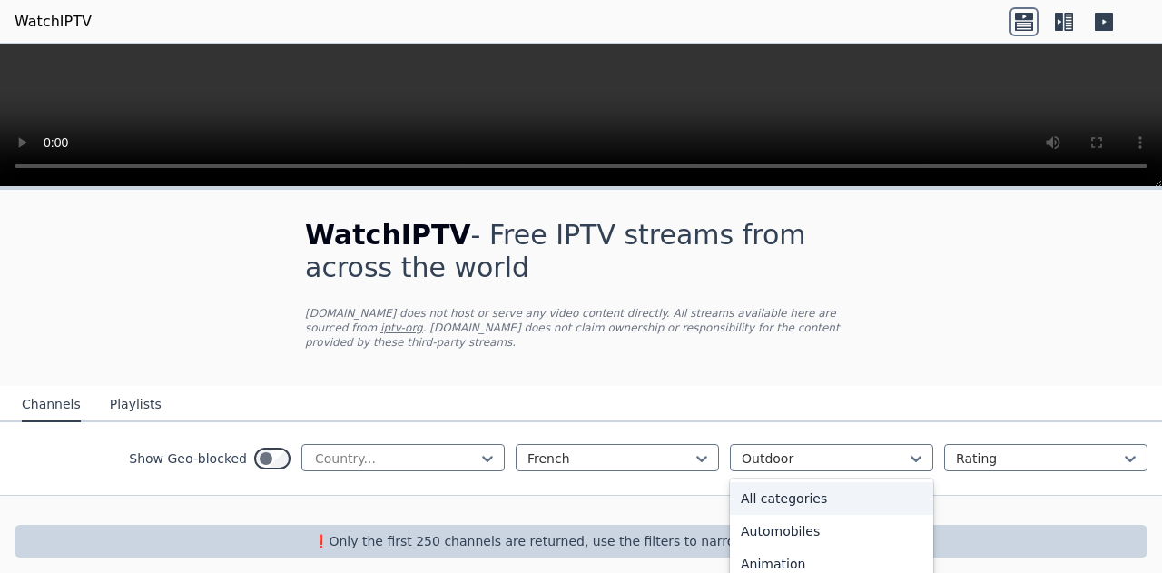
click at [807, 483] on div "All categories" at bounding box center [831, 498] width 203 height 33
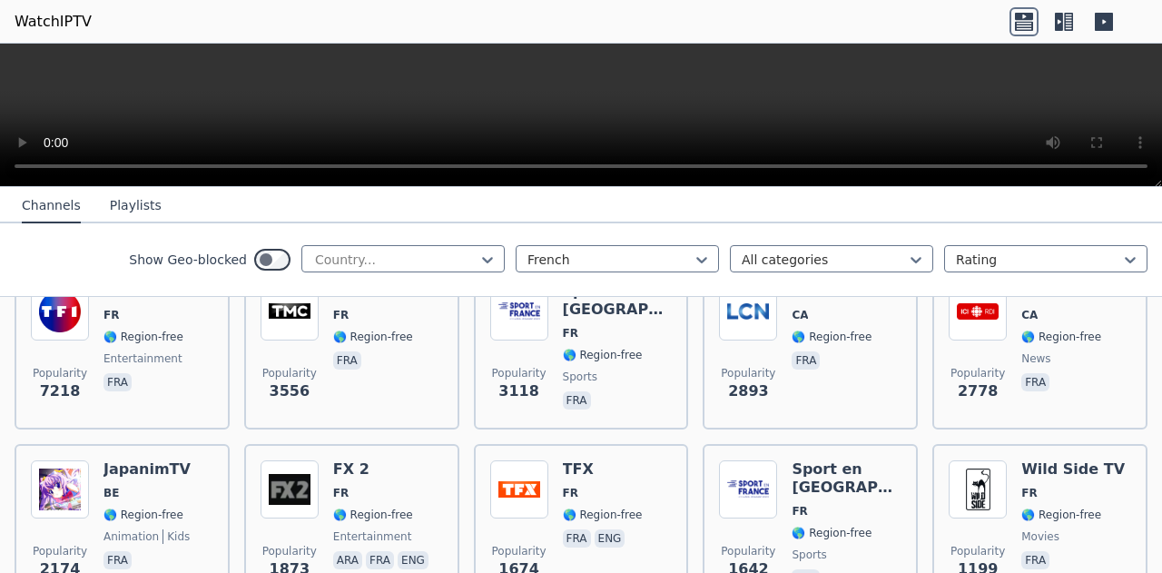
scroll to position [272, 0]
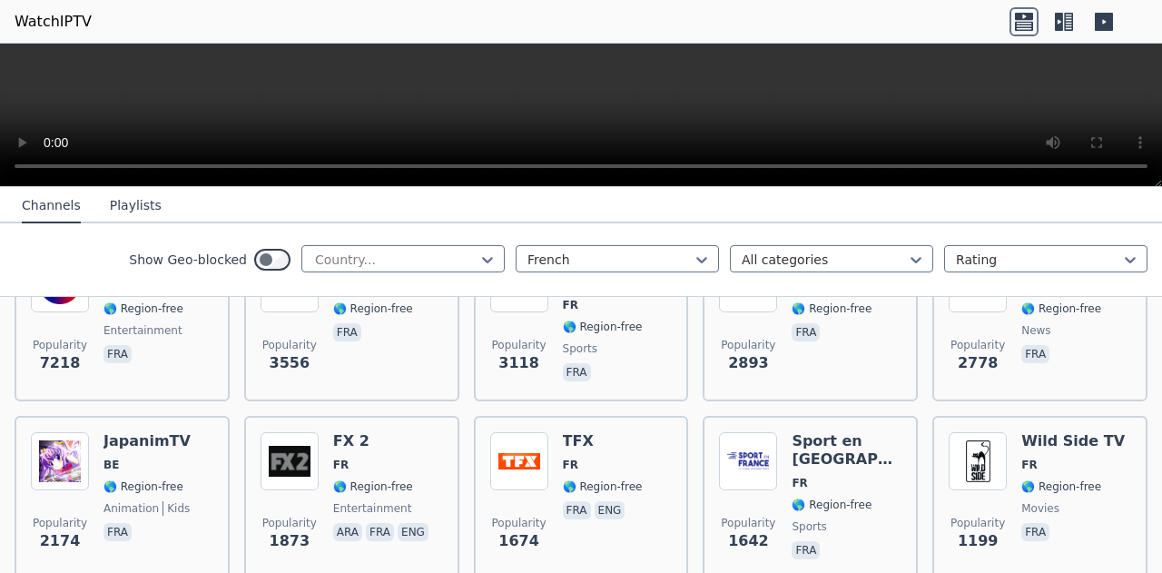
click at [137, 436] on div "JapanimTV BE 🌎 Region-free animation kids fra" at bounding box center [146, 497] width 87 height 131
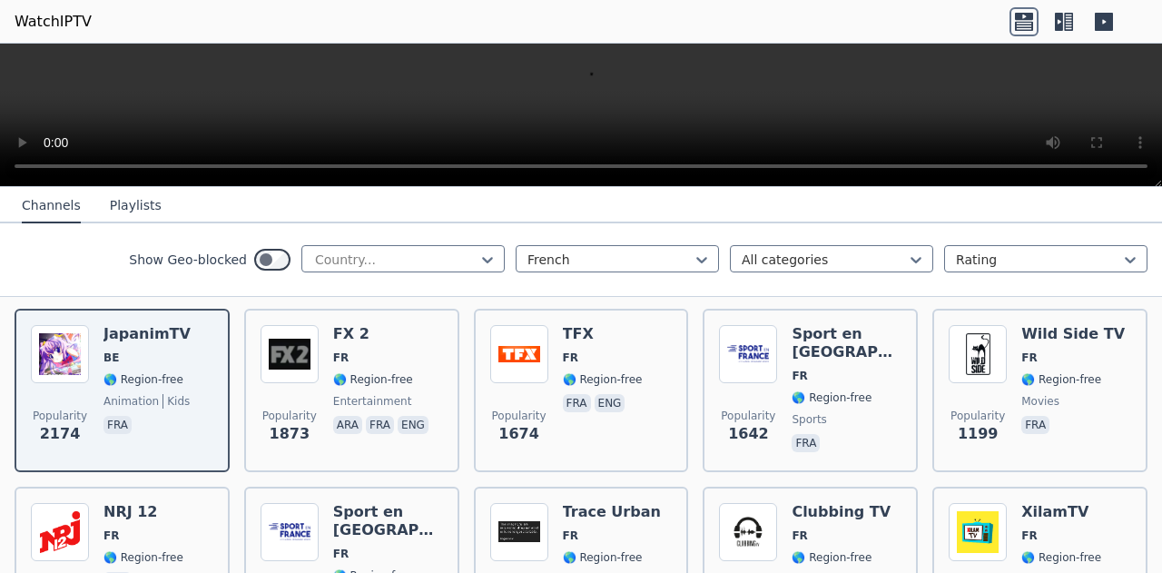
scroll to position [363, 0]
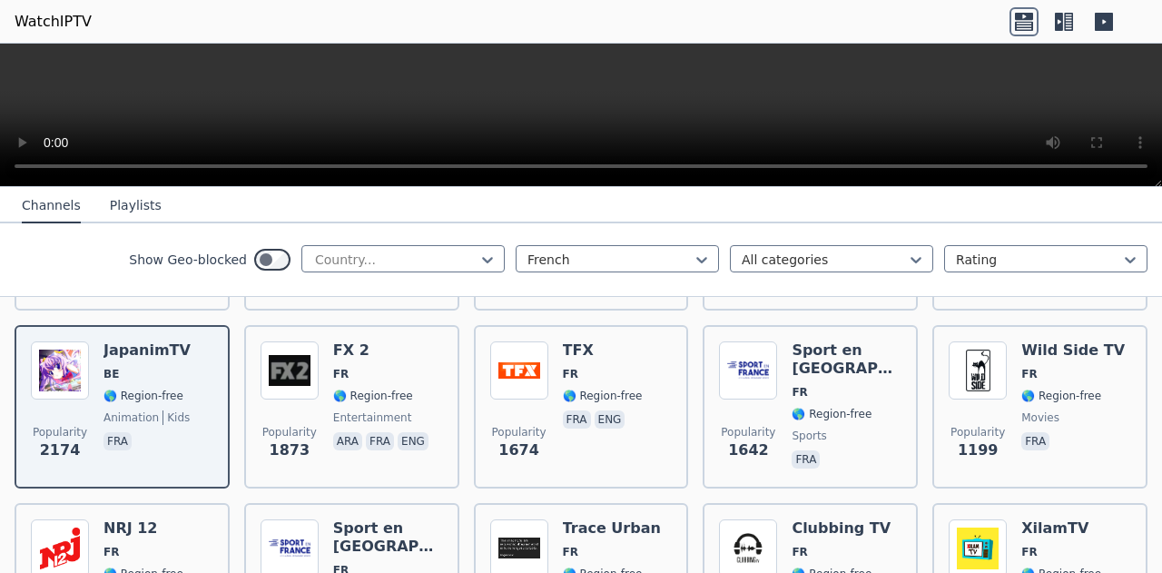
click at [982, 341] on img at bounding box center [978, 370] width 58 height 58
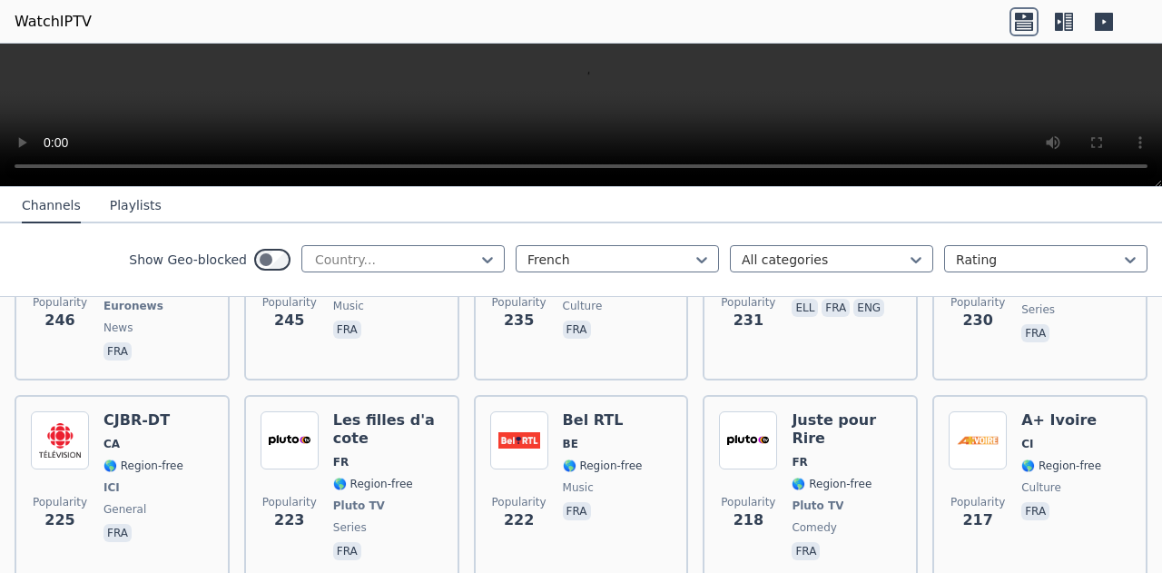
scroll to position [1452, 0]
click at [844, 435] on div "Juste pour Rire FR 🌎 Region-free Pluto TV comedy fra" at bounding box center [847, 486] width 110 height 153
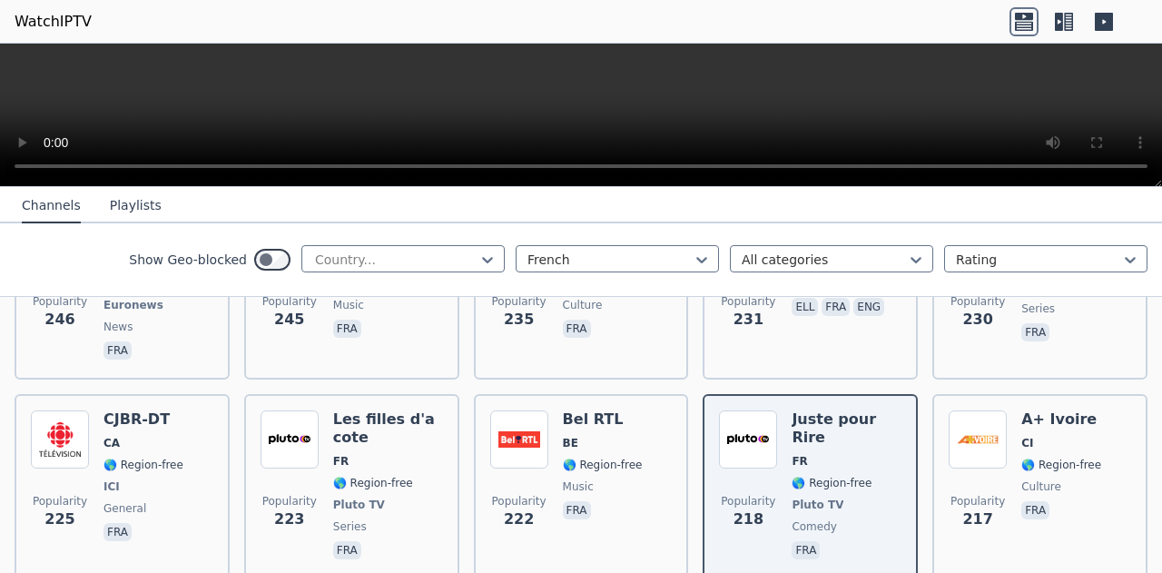
click at [372, 410] on h6 "Les filles d'a cote" at bounding box center [388, 428] width 110 height 36
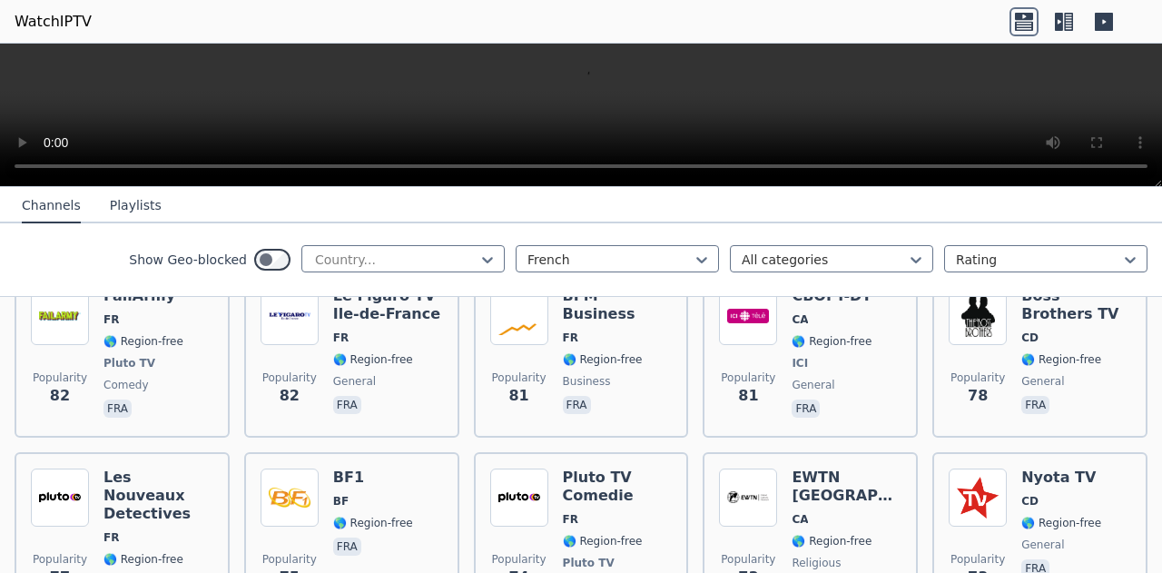
scroll to position [4085, 0]
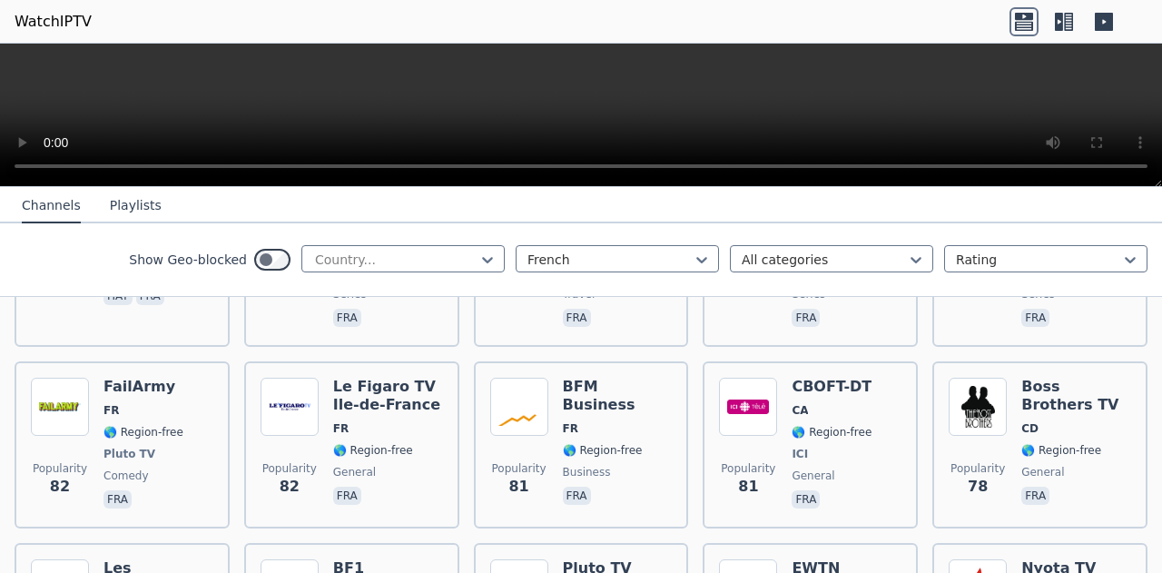
click at [1051, 378] on h6 "Boss Brothers TV" at bounding box center [1076, 396] width 110 height 36
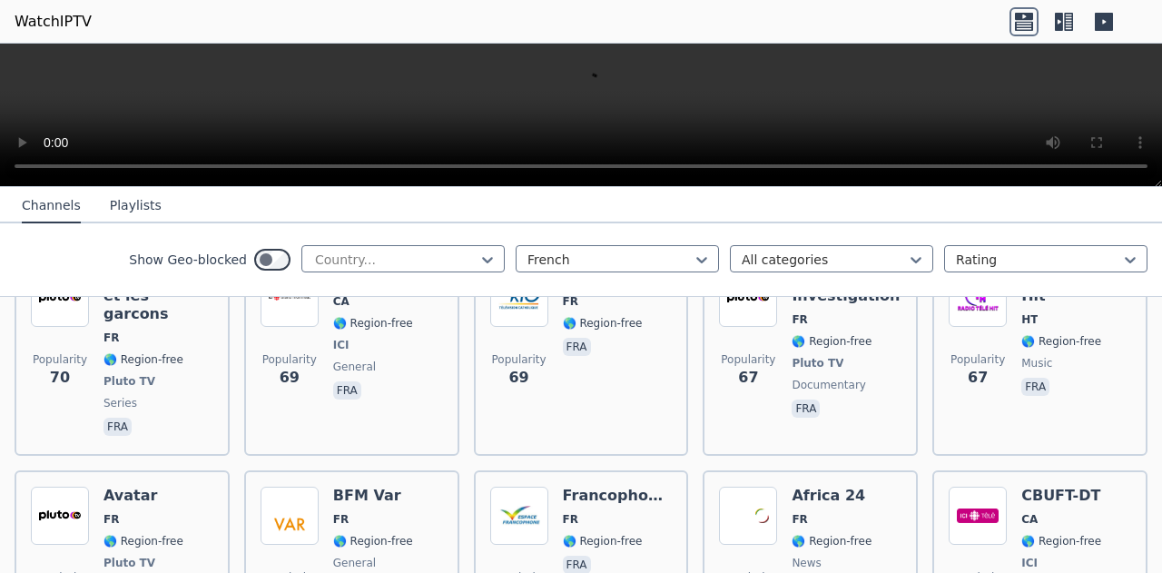
scroll to position [4902, 0]
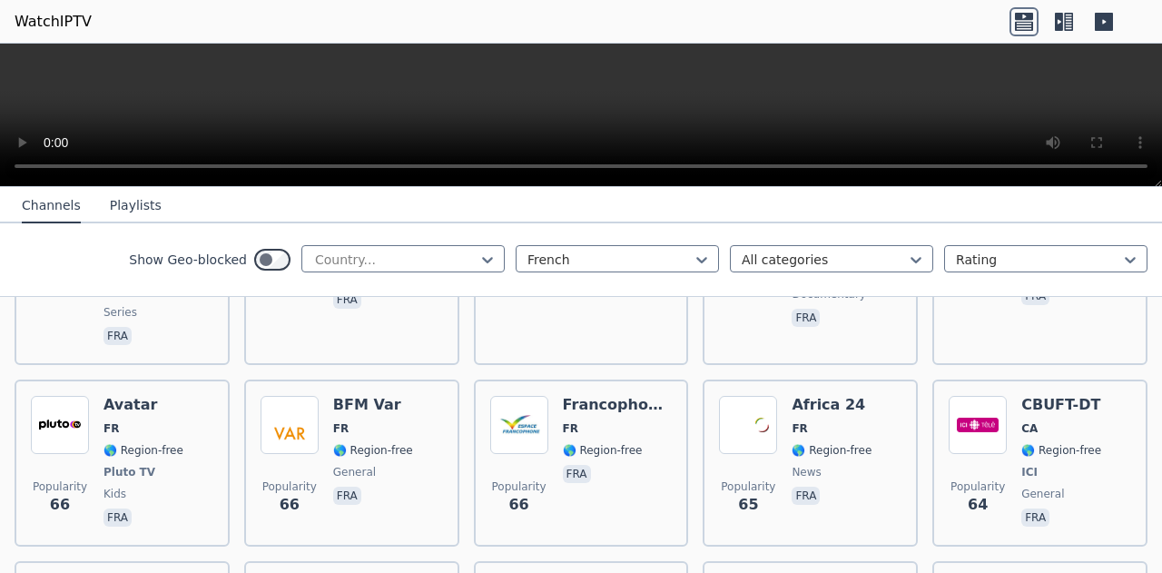
click at [166, 396] on div "Avatar FR 🌎 Region-free Pluto TV kids fra" at bounding box center [143, 463] width 80 height 134
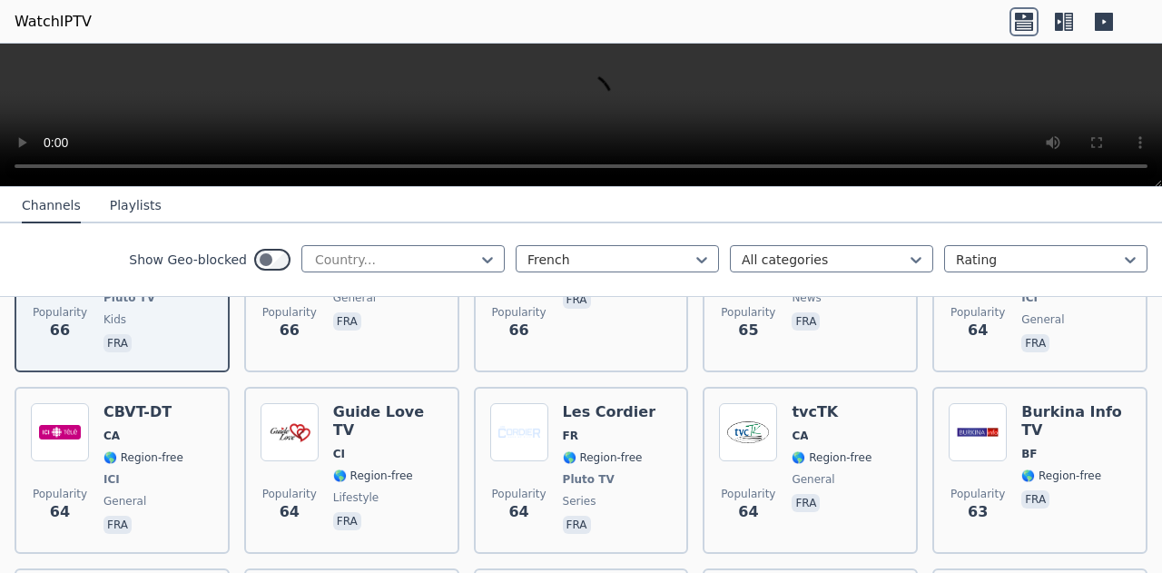
scroll to position [5084, 0]
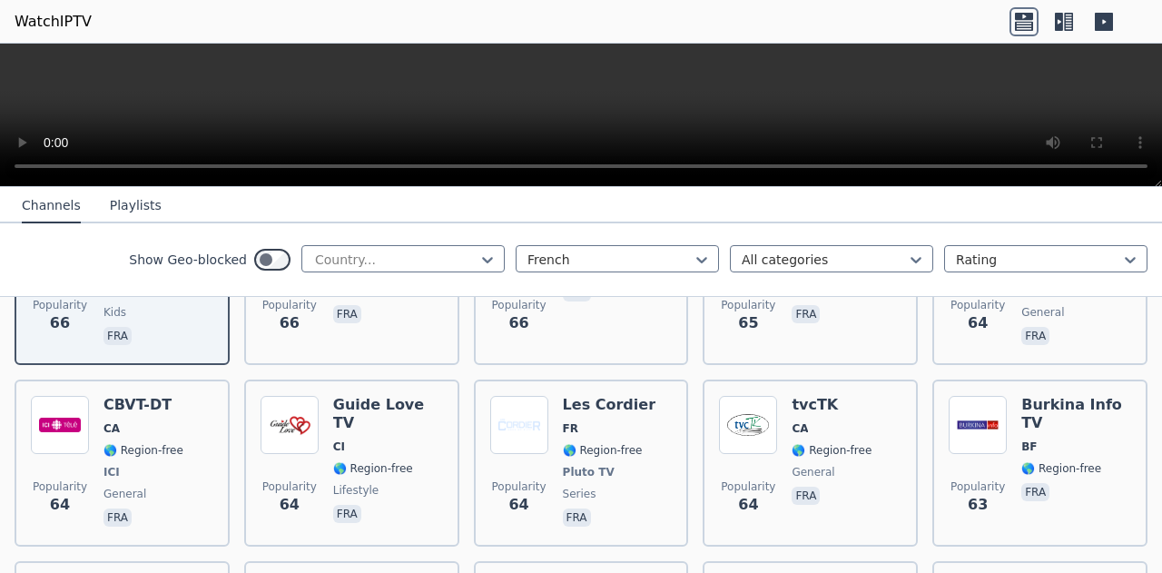
click at [370, 396] on div "Guide Love TV CI 🌎 Region-free lifestyle fra" at bounding box center [388, 463] width 110 height 134
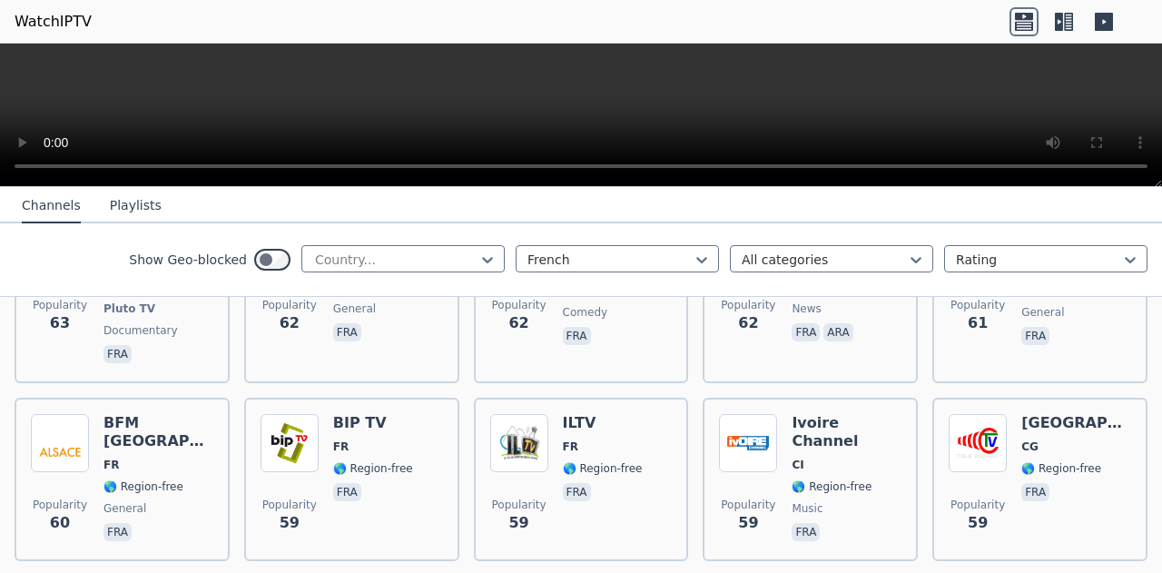
scroll to position [5538, 0]
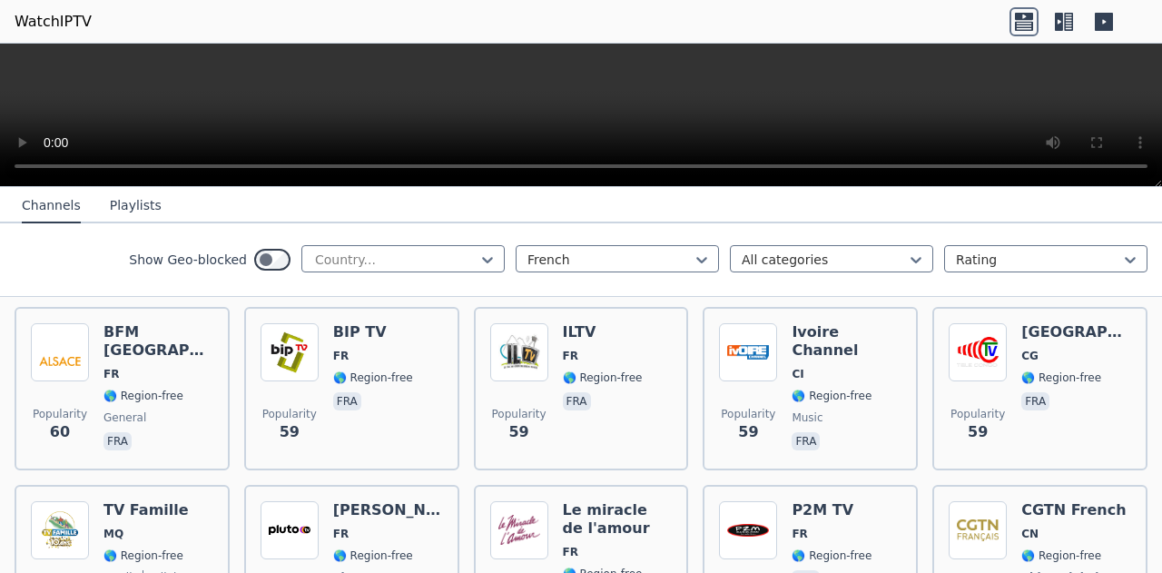
click at [646, 501] on h6 "Le miracle de l'amour" at bounding box center [618, 519] width 110 height 36
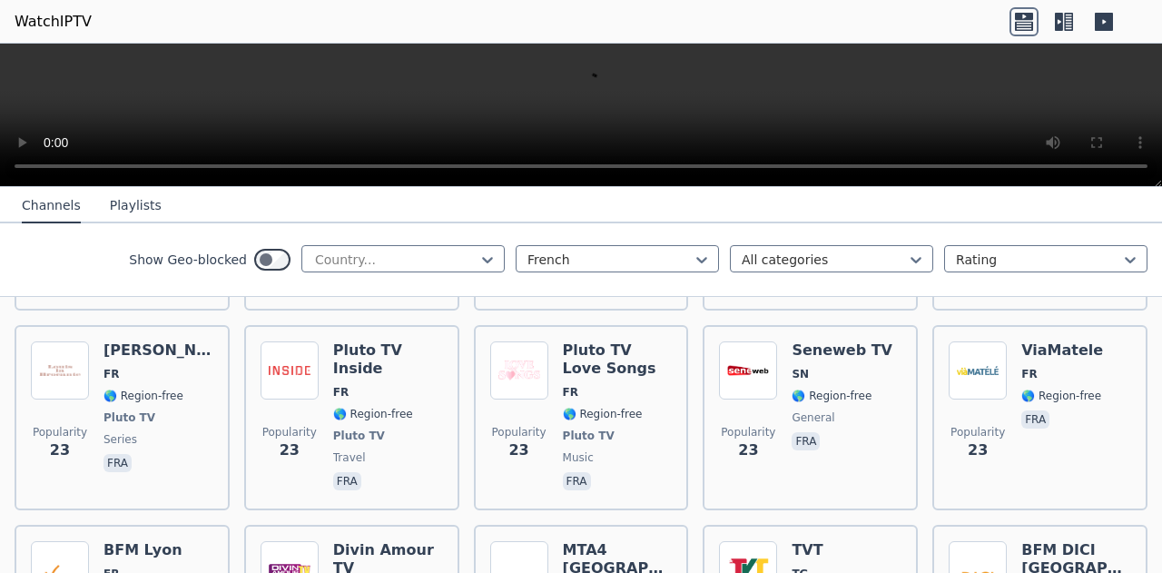
scroll to position [9679, 0]
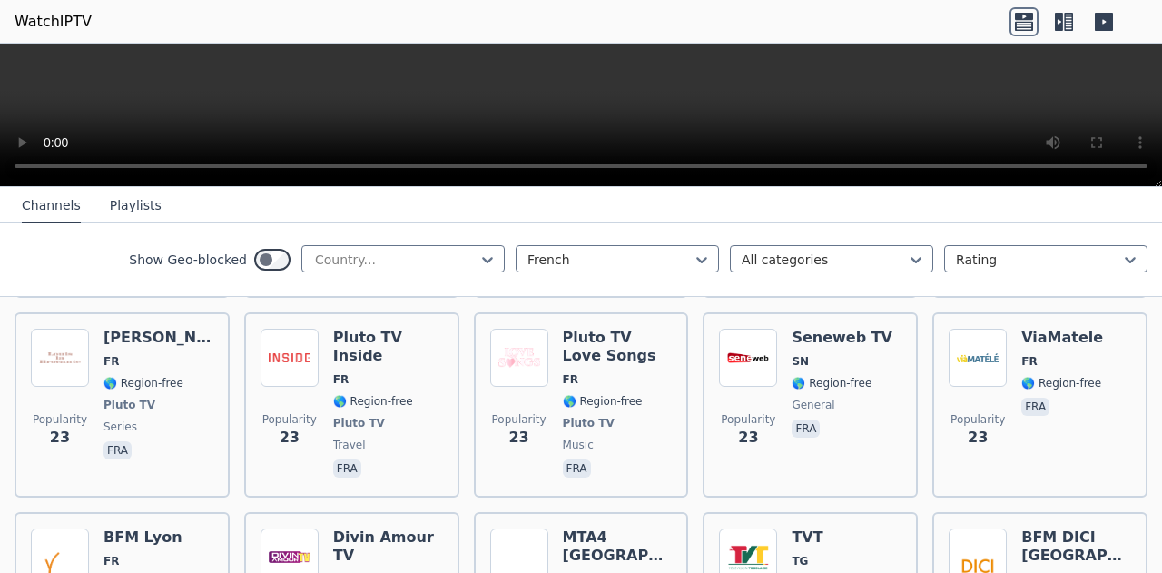
click at [407, 528] on h6 "Divin Amour TV" at bounding box center [388, 546] width 110 height 36
click at [396, 528] on h6 "Divin Amour TV" at bounding box center [388, 546] width 110 height 36
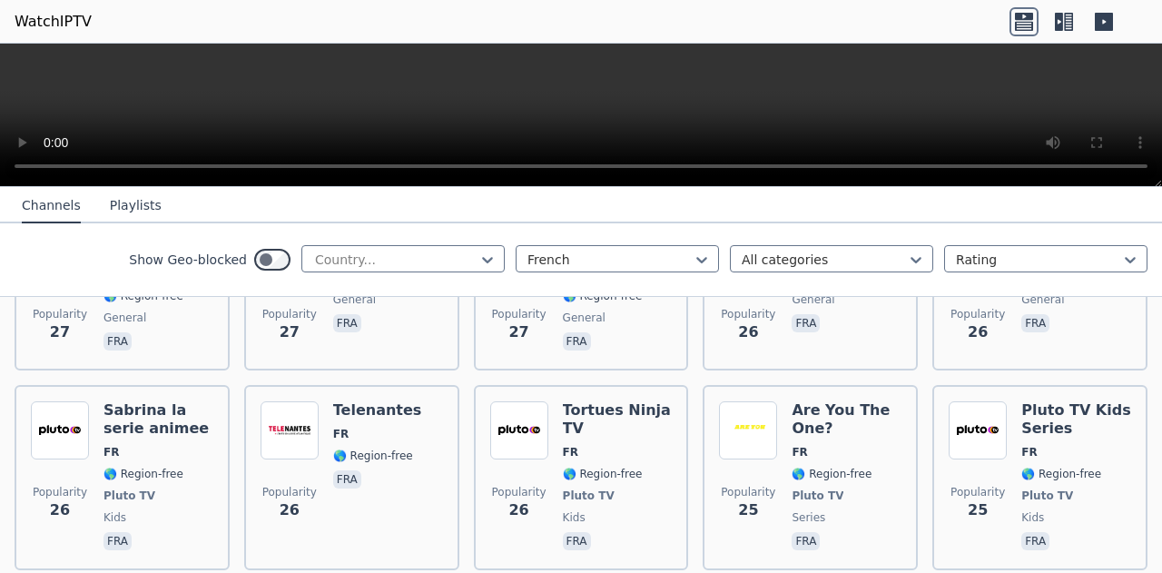
scroll to position [8953, 0]
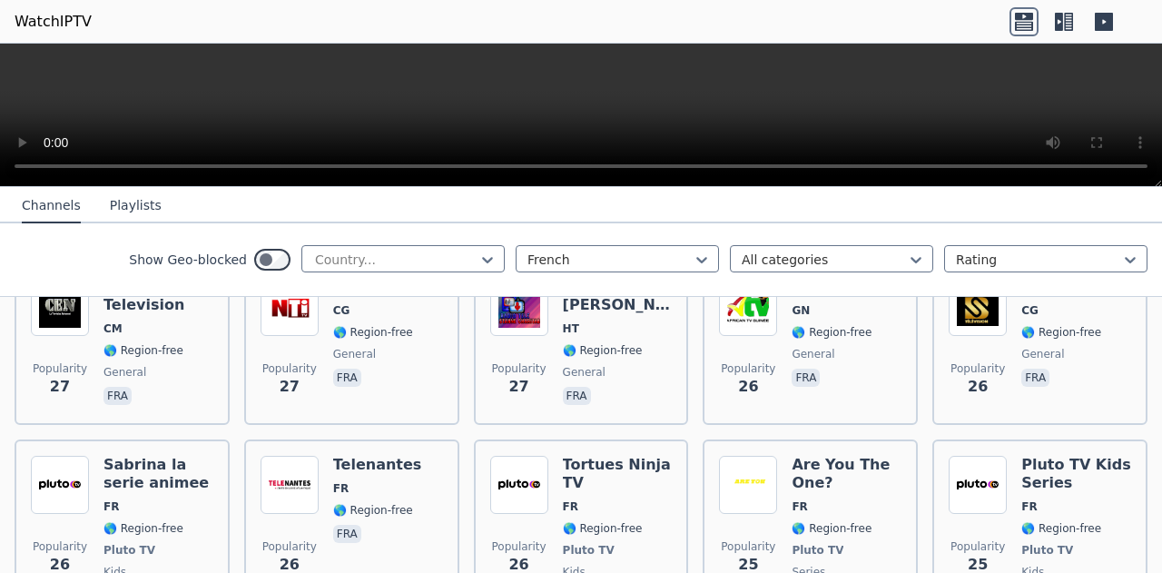
click at [1058, 22] on icon at bounding box center [1063, 21] width 29 height 29
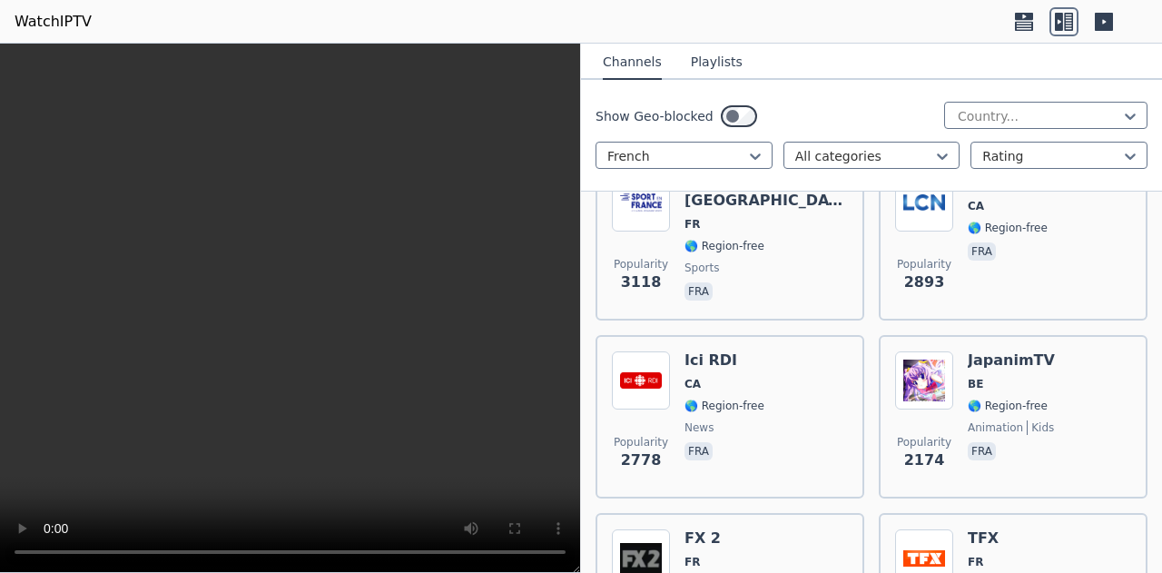
scroll to position [454, 0]
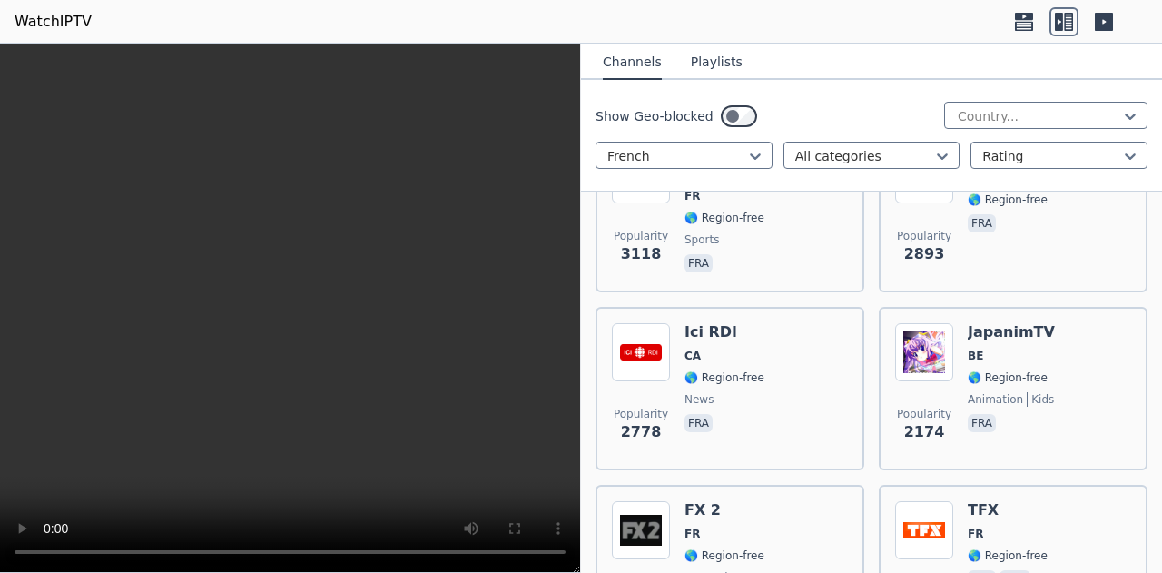
click at [985, 359] on span "BE" at bounding box center [1011, 356] width 87 height 15
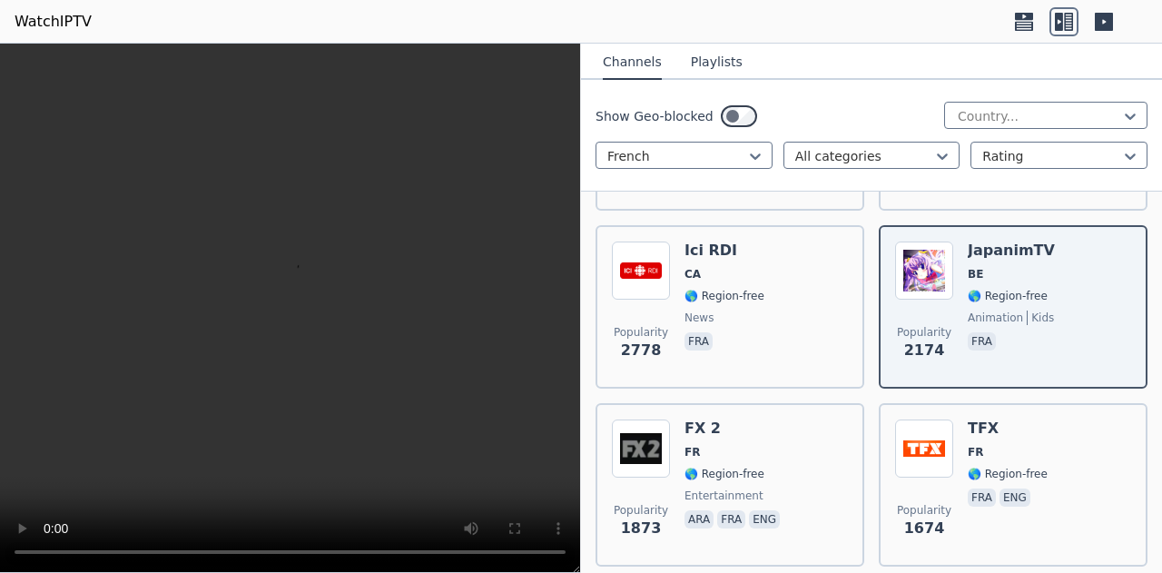
scroll to position [545, 0]
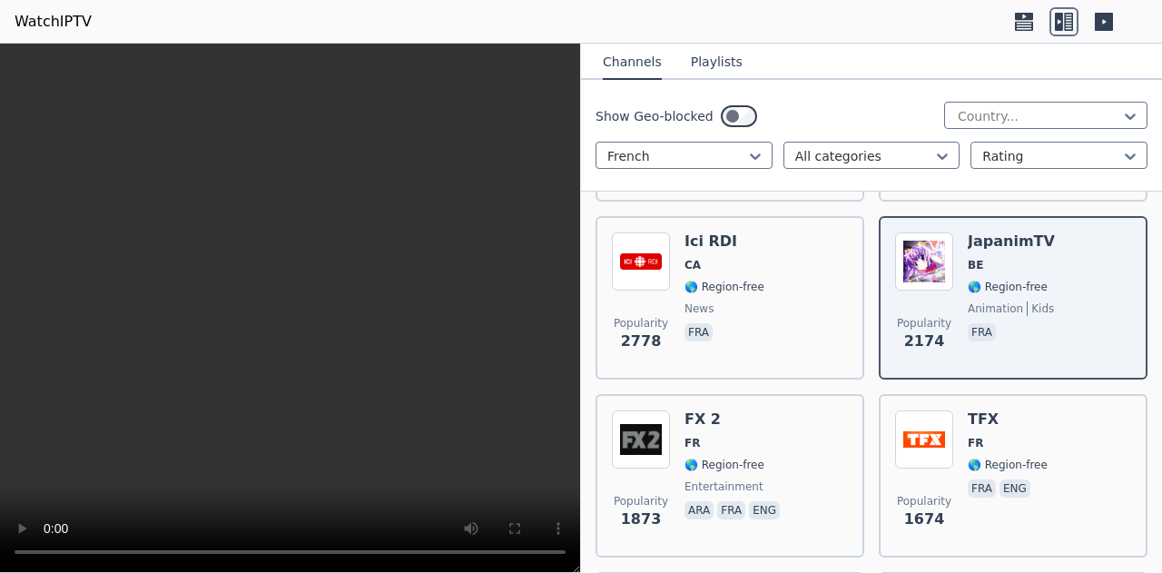
click at [746, 427] on h6 "FX 2" at bounding box center [733, 419] width 99 height 18
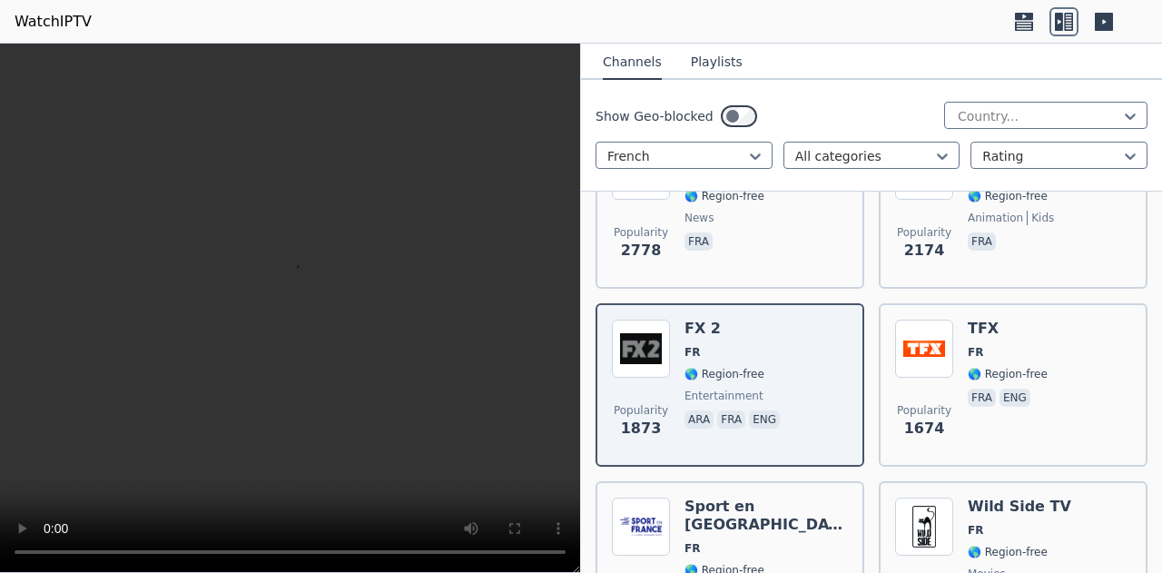
scroll to position [726, 0]
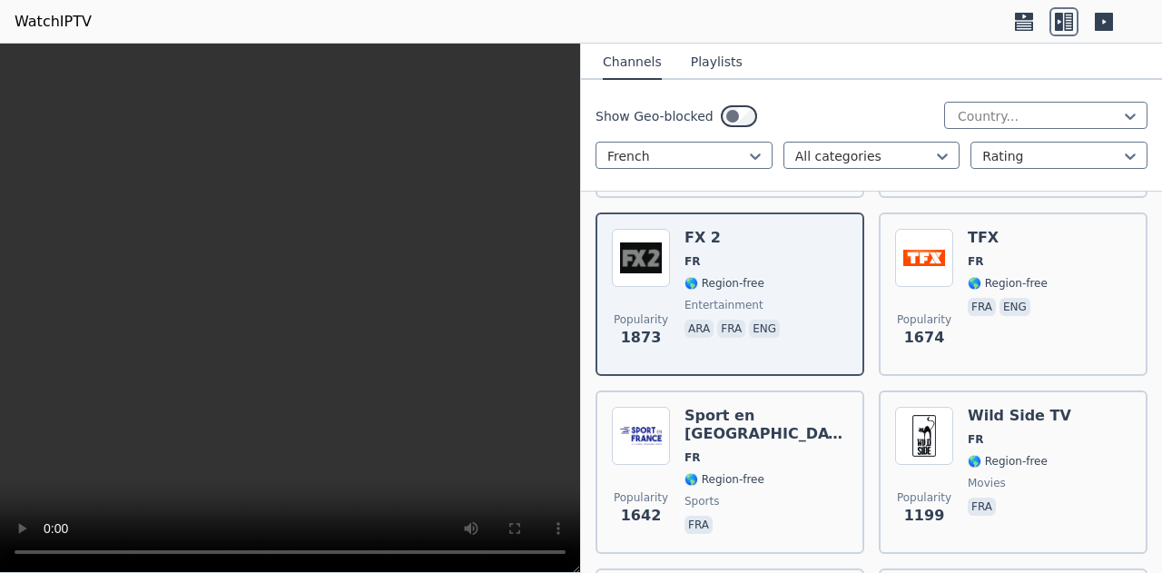
click at [1028, 417] on h6 "Wild Side TV" at bounding box center [1019, 416] width 103 height 18
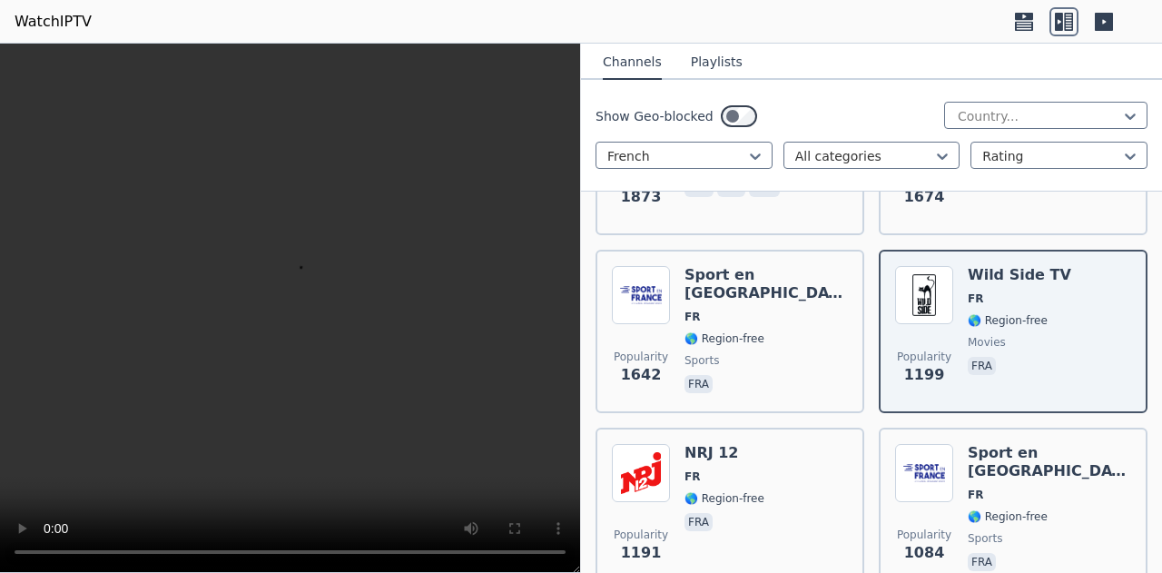
scroll to position [908, 0]
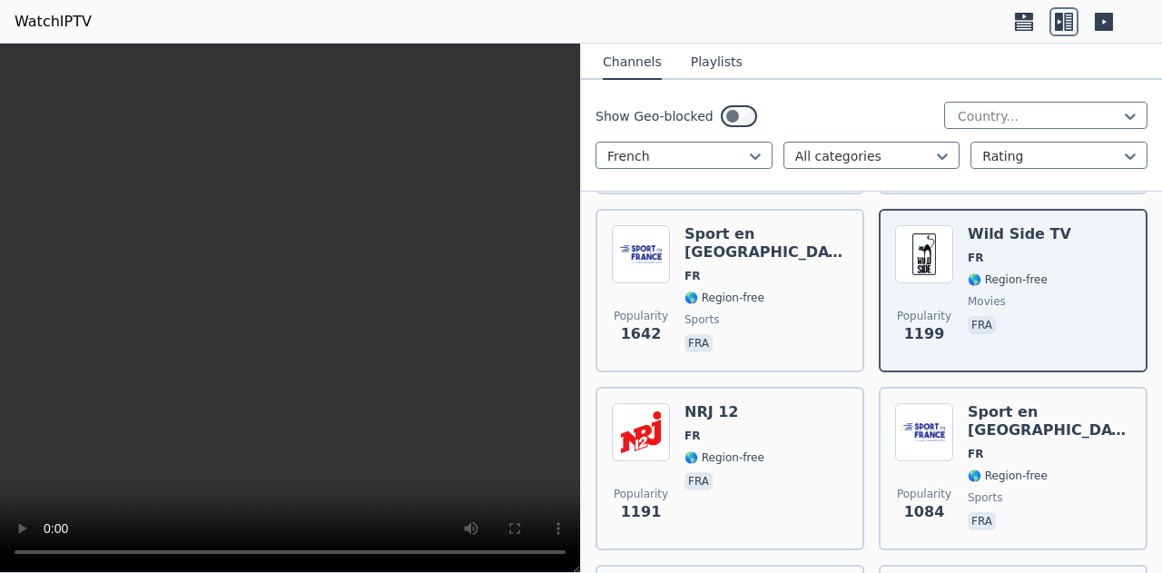
click at [1025, 447] on span "FR" at bounding box center [1049, 454] width 163 height 15
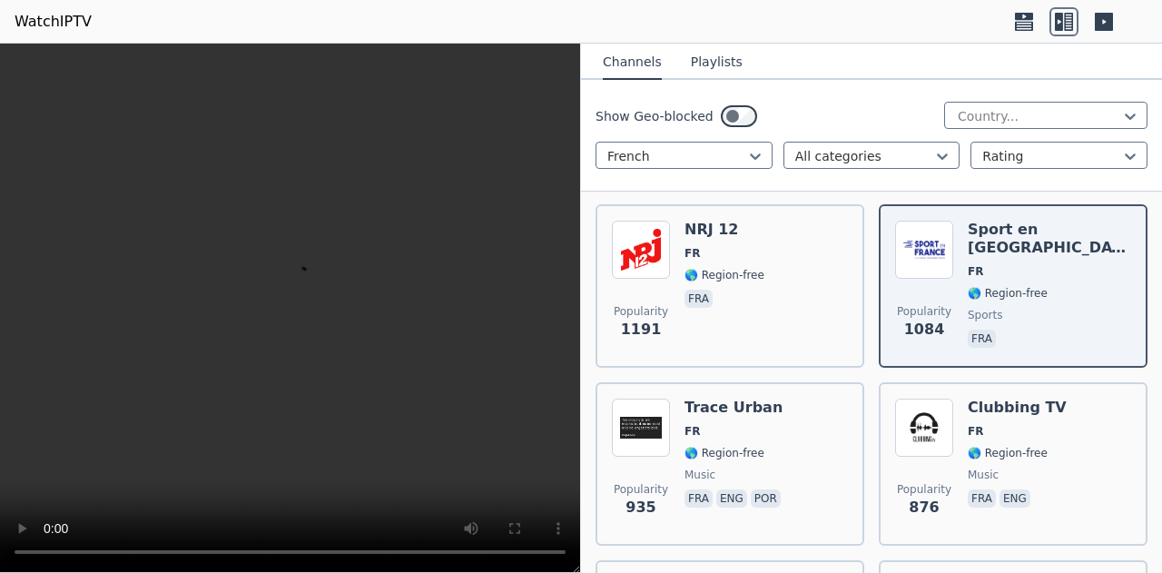
scroll to position [1180, 0]
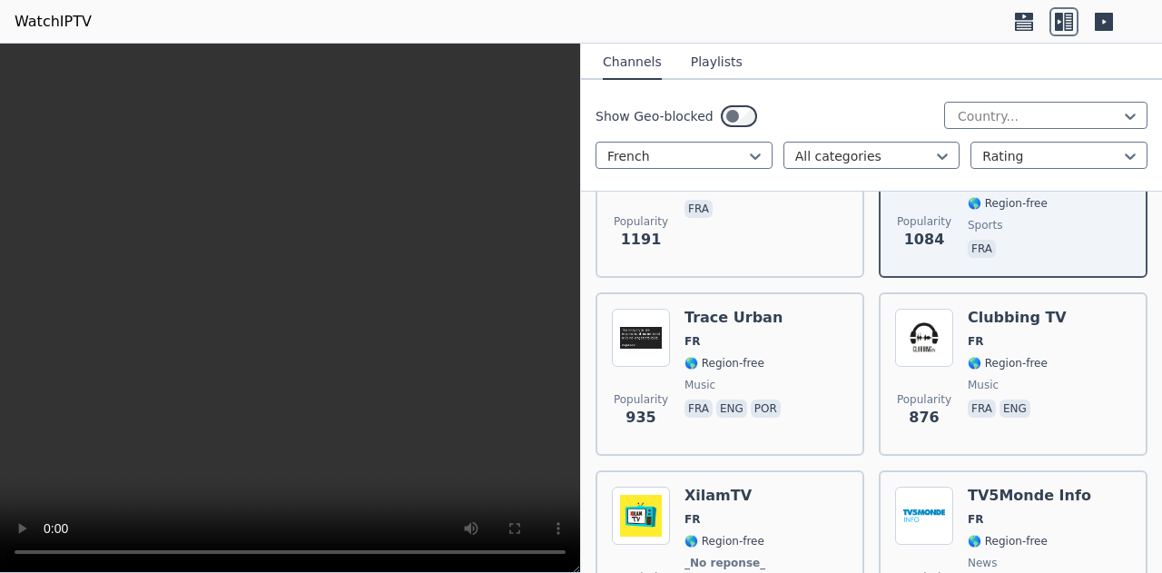
click at [1025, 359] on span "🌎 Region-free" at bounding box center [1008, 363] width 80 height 15
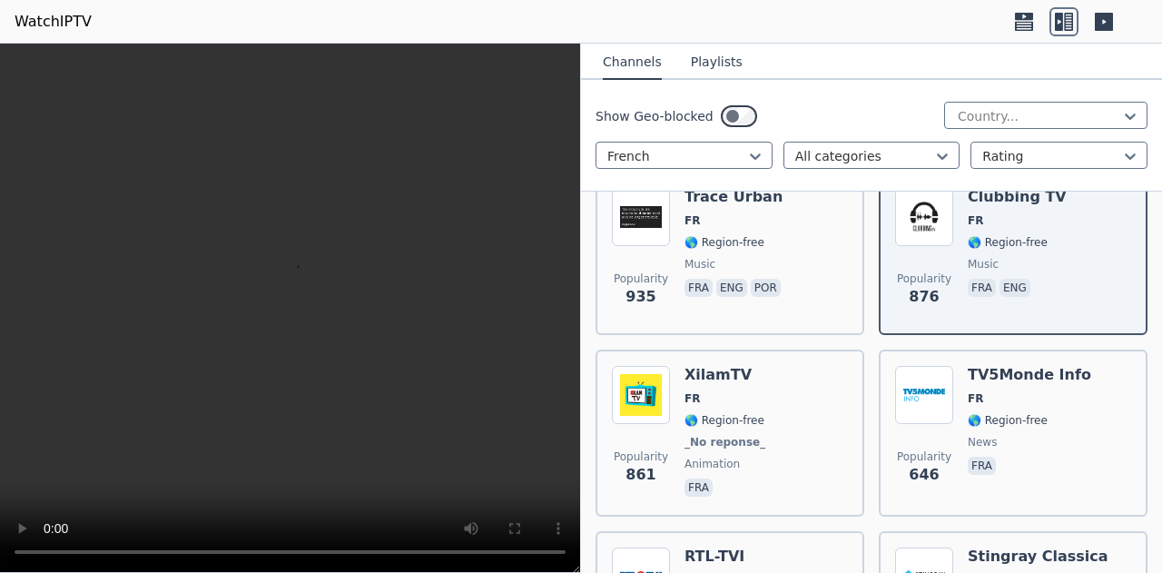
scroll to position [1362, 0]
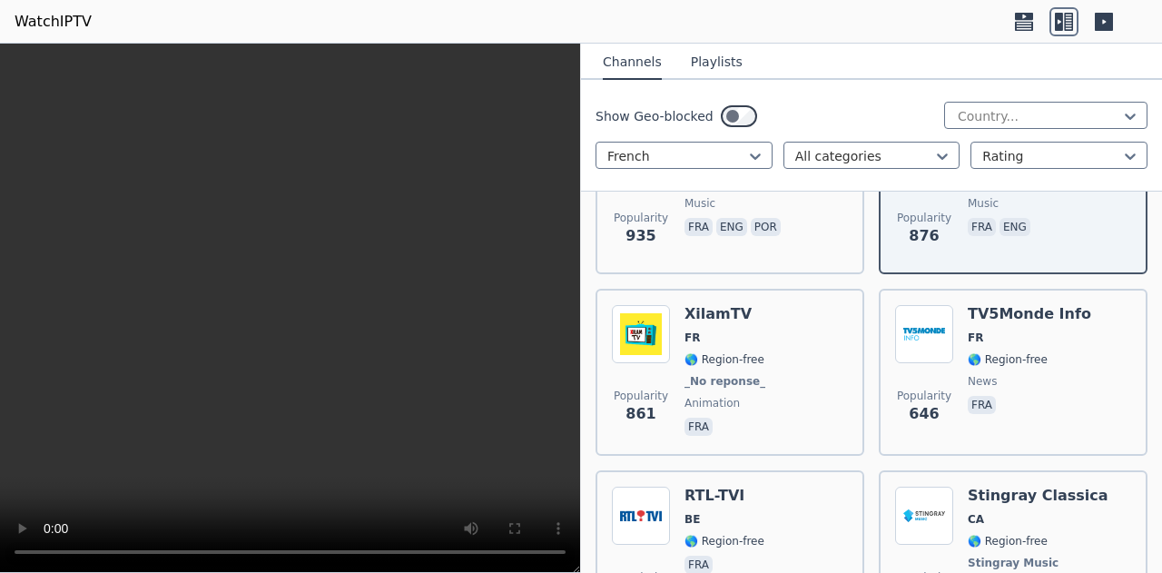
click at [793, 362] on div "Popularity 861 XilamTV FR 🌎 Region-free _No reponse_ animation fra" at bounding box center [730, 372] width 236 height 134
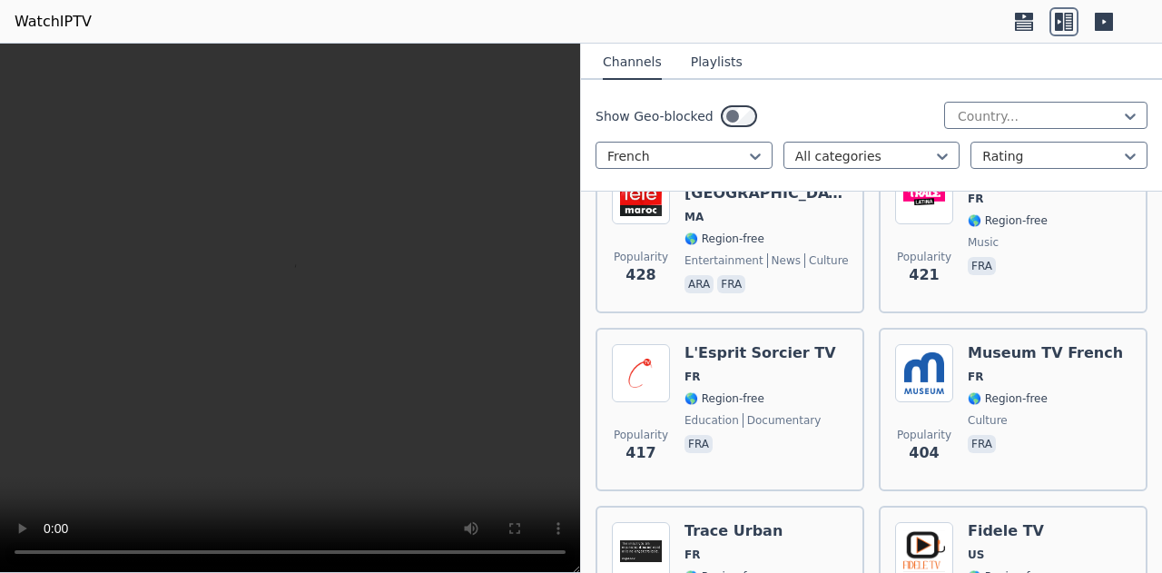
scroll to position [2088, 0]
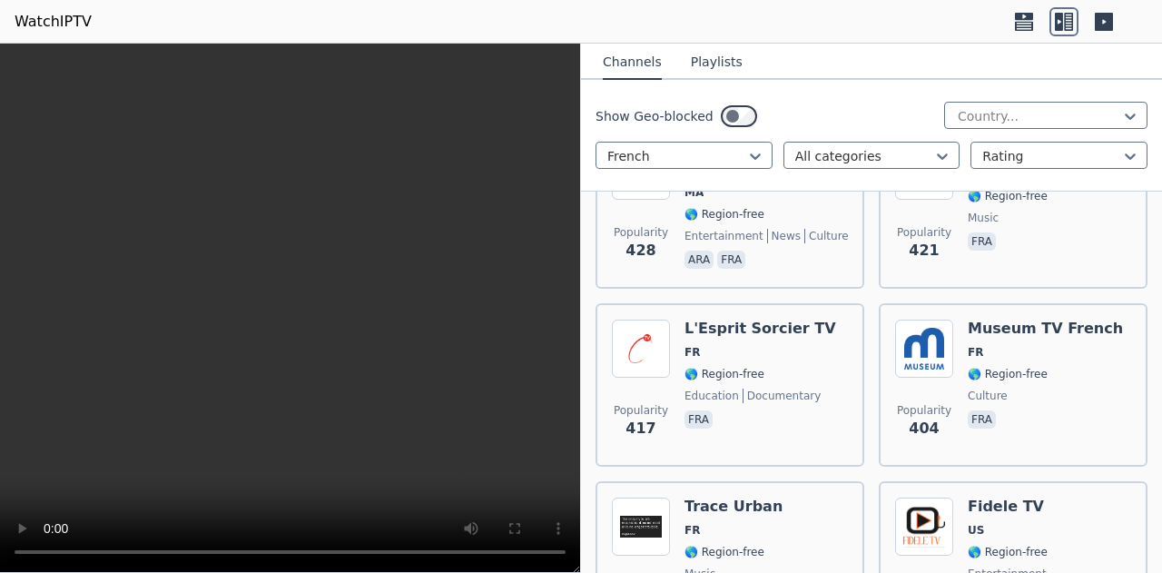
click at [995, 389] on span "culture" at bounding box center [1045, 396] width 155 height 15
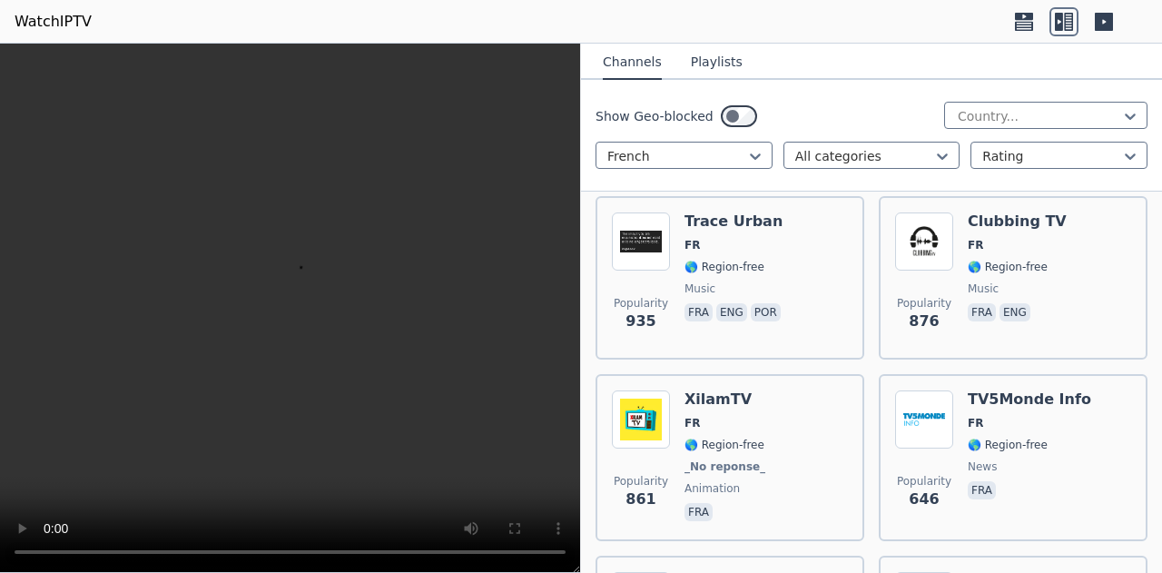
scroll to position [1271, 0]
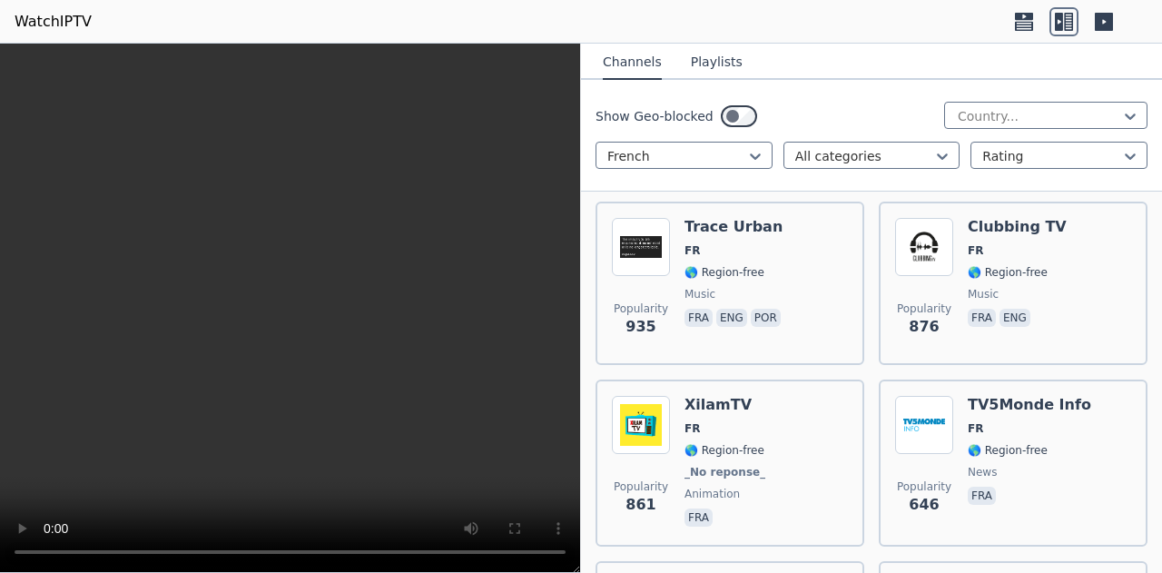
click at [710, 64] on button "Playlists" at bounding box center [717, 62] width 52 height 34
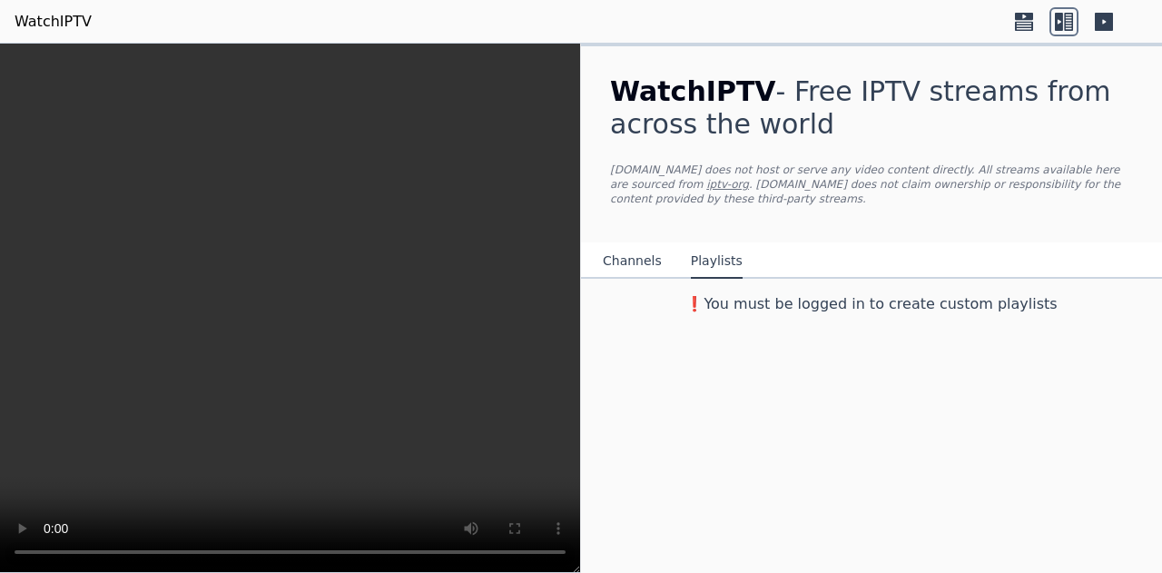
scroll to position [0, 0]
click at [628, 244] on button "Channels" at bounding box center [632, 261] width 59 height 34
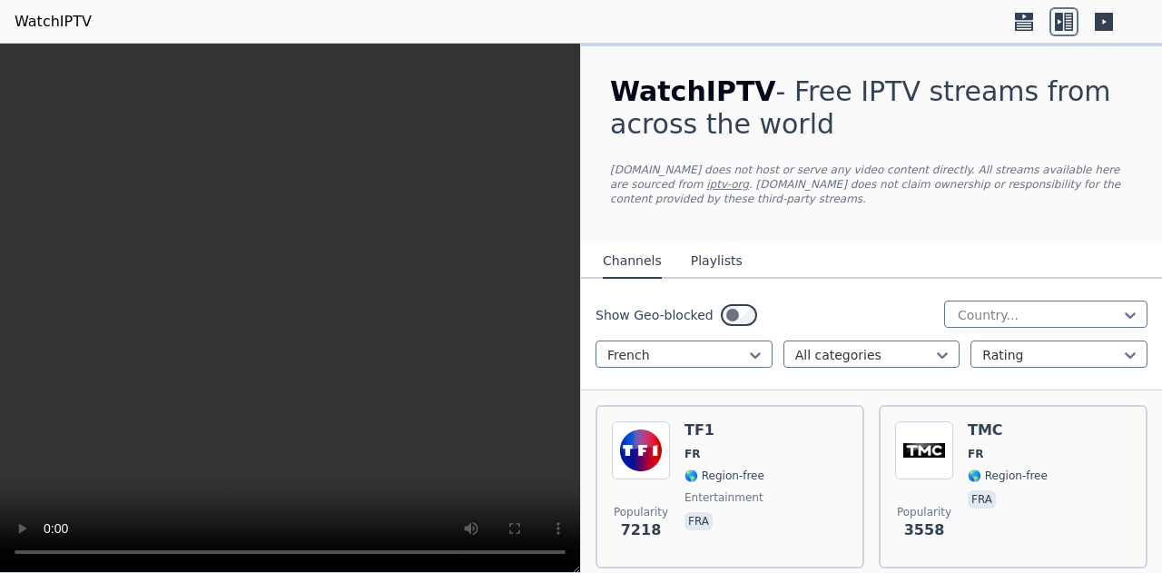
click at [630, 266] on button "Channels" at bounding box center [632, 261] width 59 height 34
click at [1019, 17] on icon at bounding box center [1024, 16] width 18 height 7
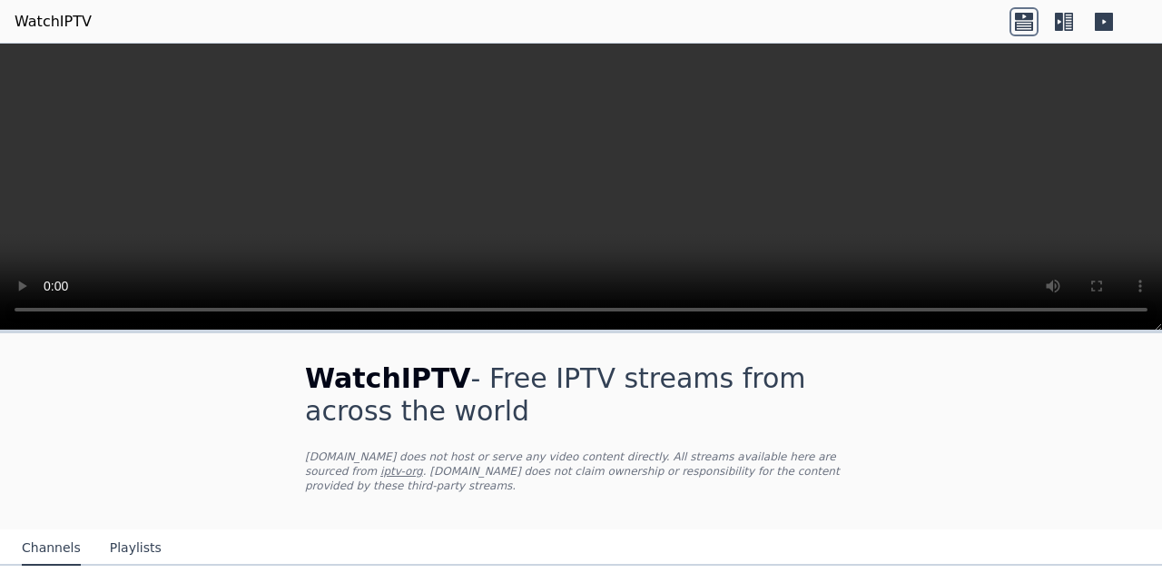
click at [1057, 19] on icon at bounding box center [1059, 22] width 8 height 18
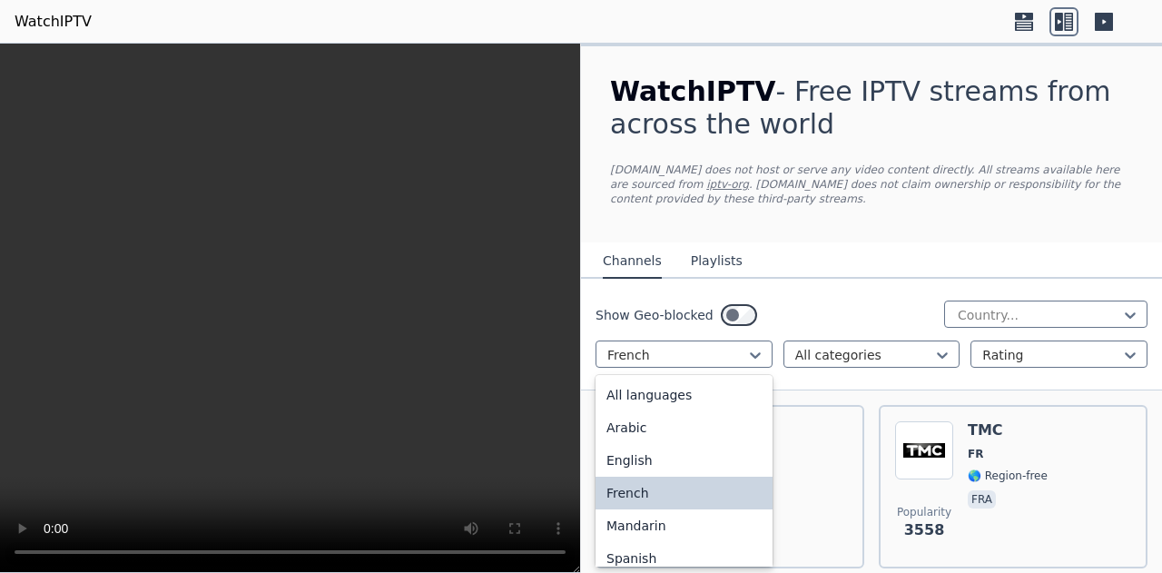
click at [754, 350] on icon at bounding box center [755, 355] width 18 height 18
click at [720, 391] on div "All languages" at bounding box center [684, 395] width 177 height 33
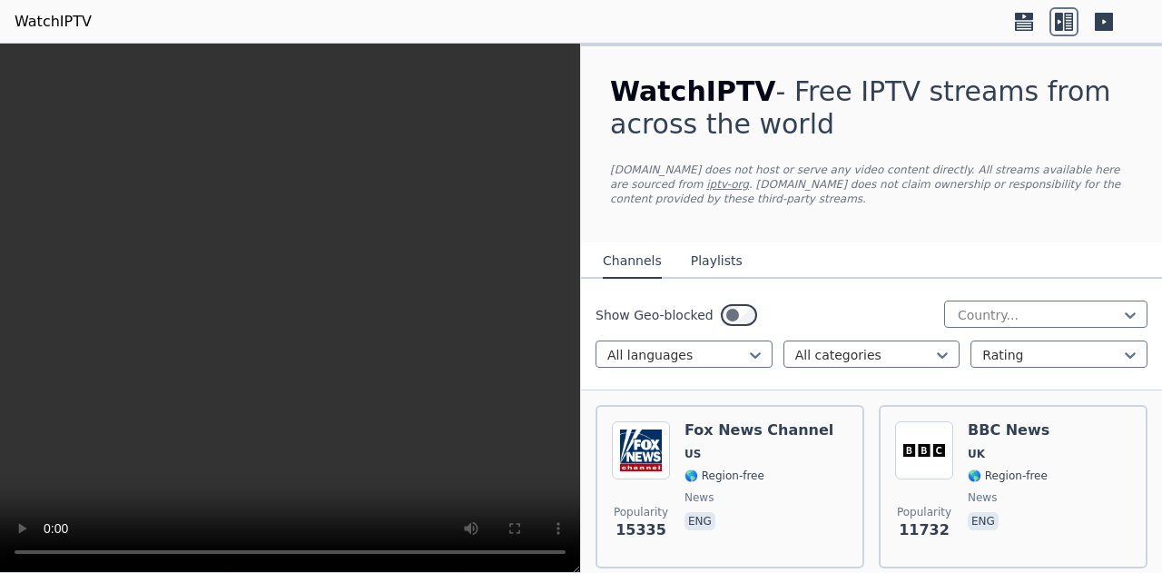
click at [934, 349] on icon at bounding box center [942, 355] width 18 height 18
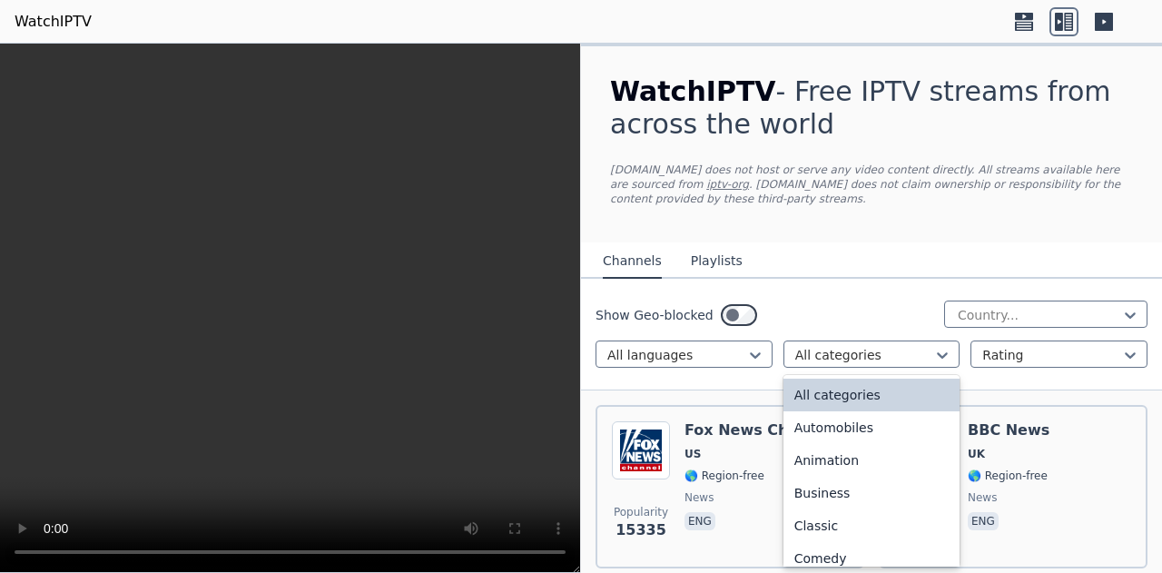
click at [895, 252] on nav "Channels Playlists" at bounding box center [871, 260] width 581 height 36
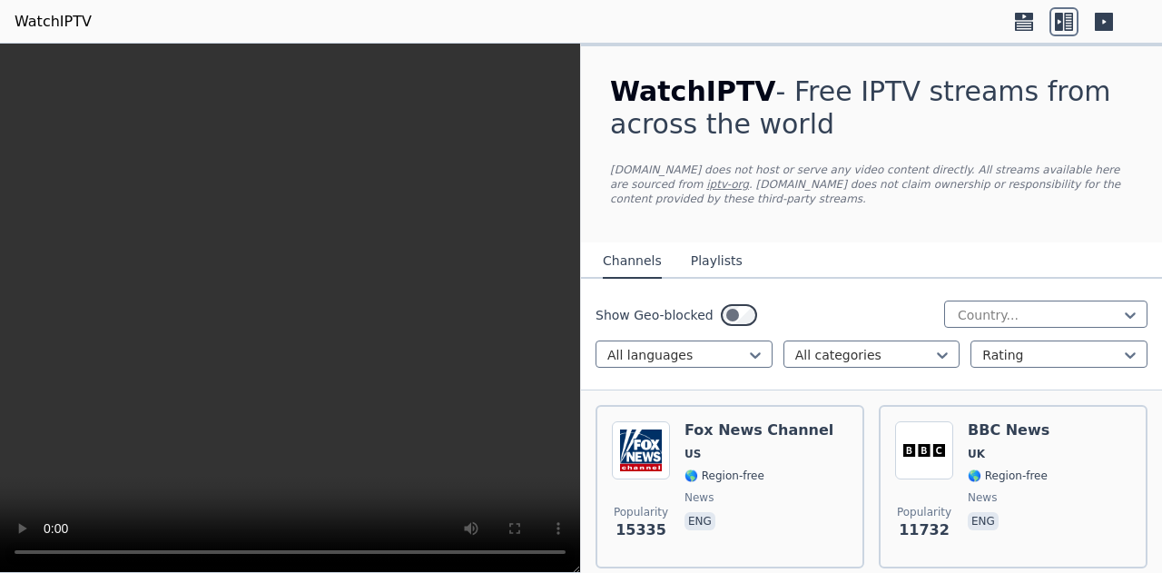
scroll to position [91, 0]
